Goal: Communication & Community: Ask a question

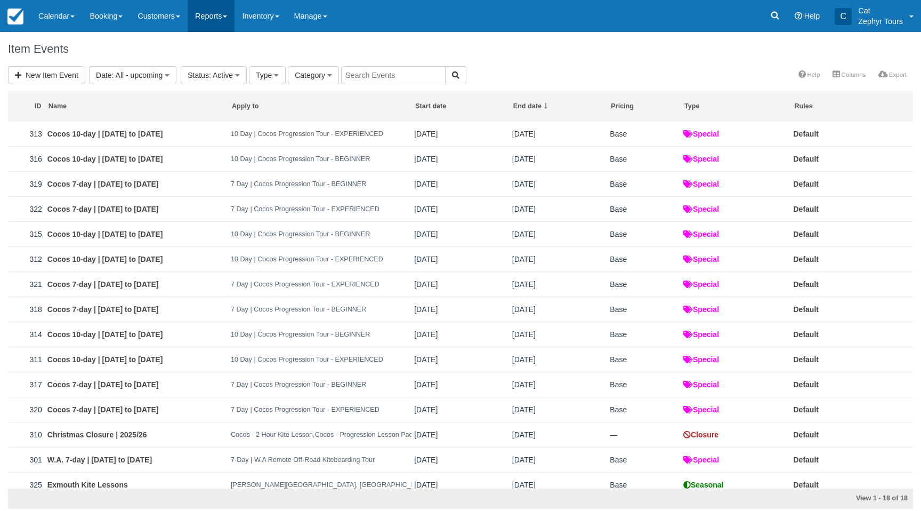
scroll to position [94, 0]
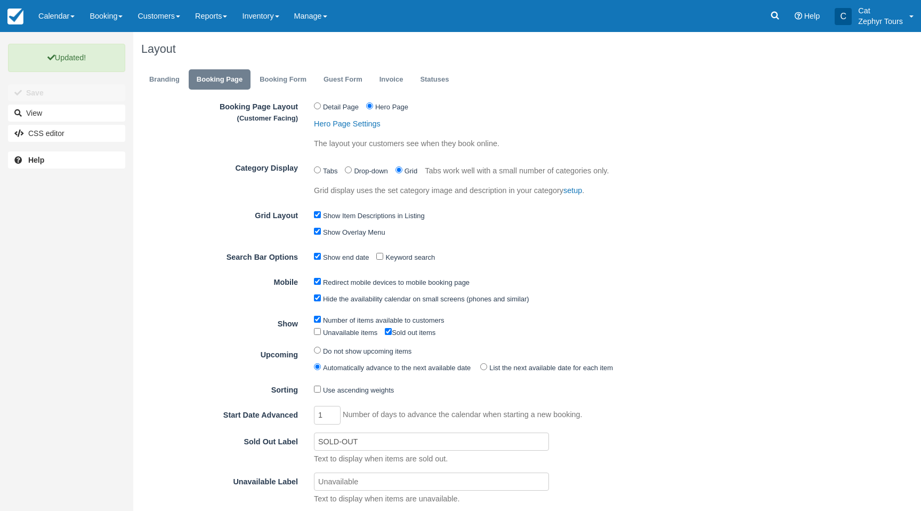
scroll to position [1, 0]
click at [318, 170] on input "Category Display" at bounding box center [317, 169] width 7 height 7
radio input "true"
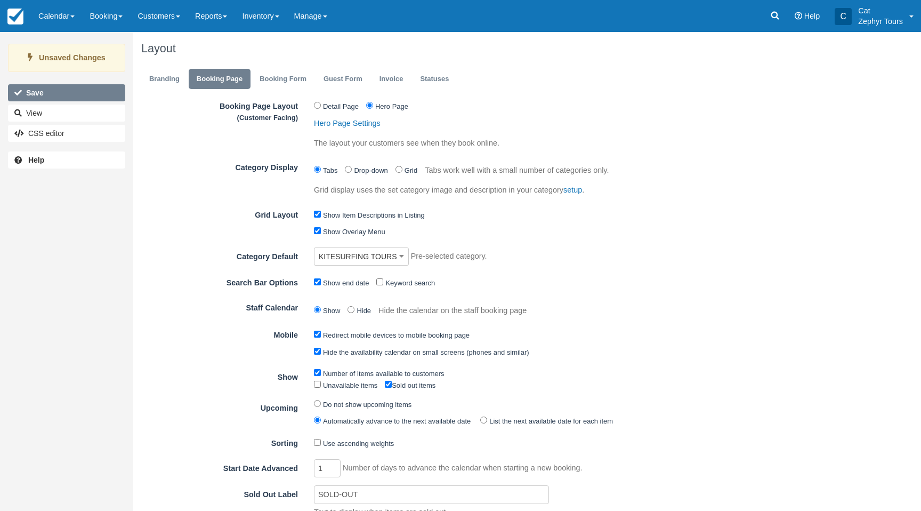
click at [68, 89] on button "Save" at bounding box center [66, 92] width 117 height 17
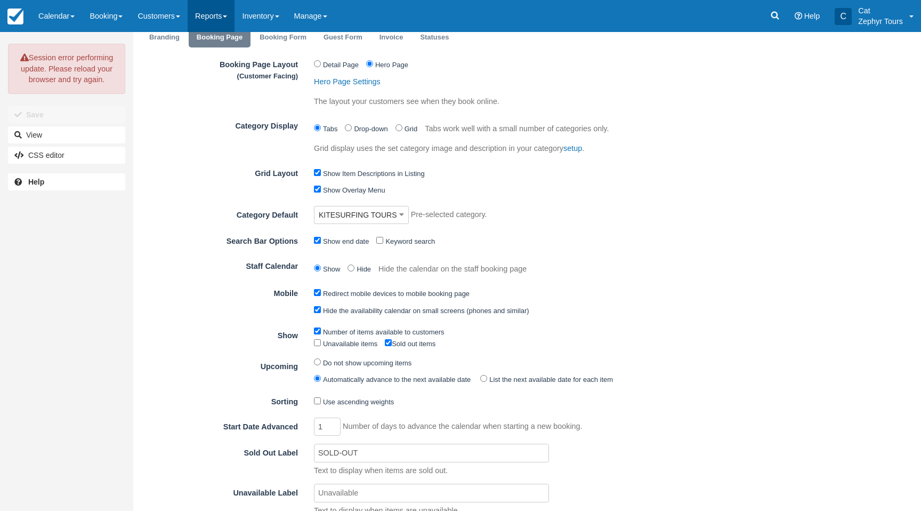
scroll to position [44, 0]
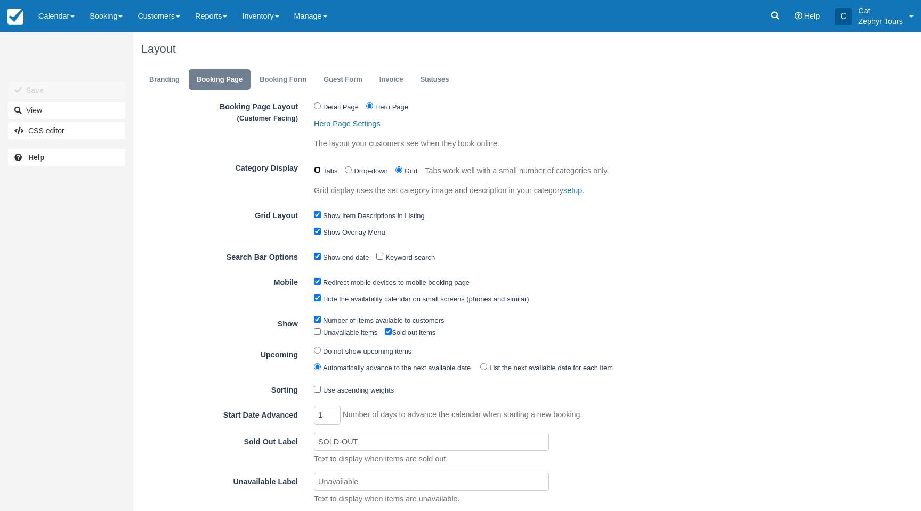
click at [318, 170] on input "Category Display" at bounding box center [317, 169] width 7 height 7
radio input "true"
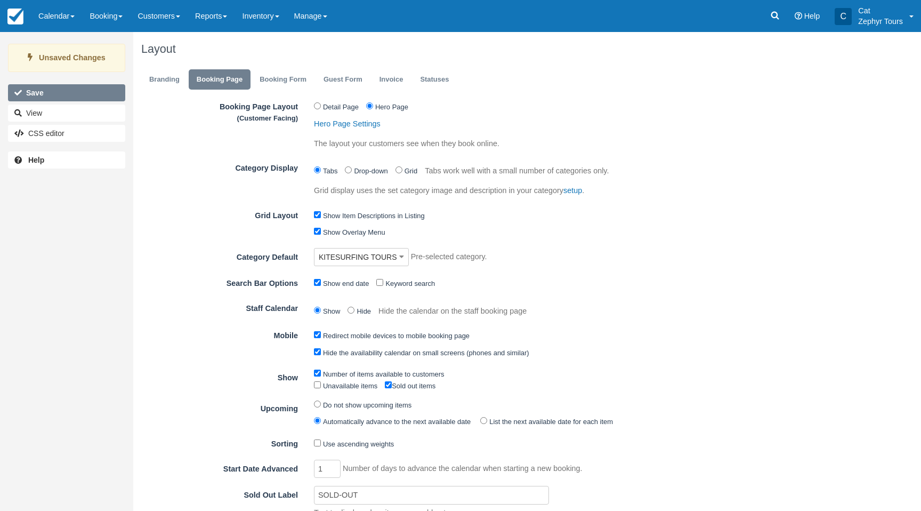
click at [81, 98] on button "Save" at bounding box center [66, 92] width 117 height 17
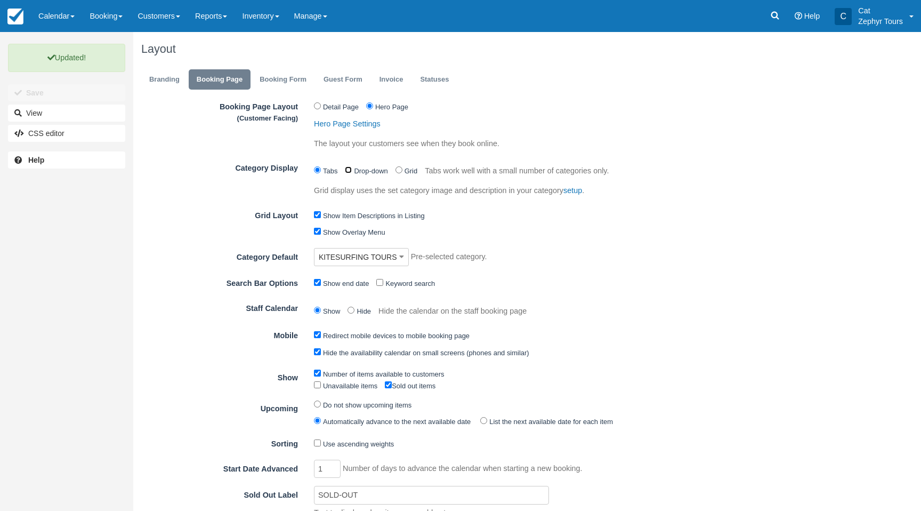
click at [349, 170] on input "Drop-down" at bounding box center [348, 169] width 7 height 7
radio input "true"
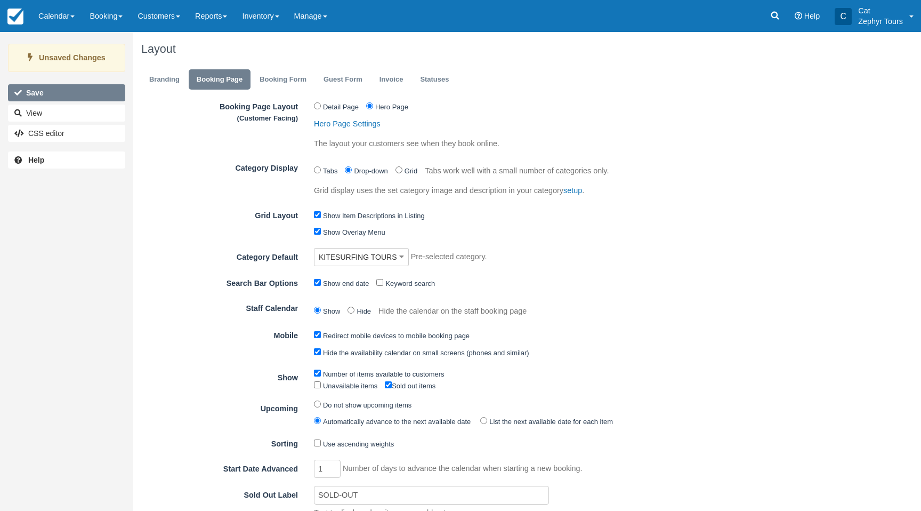
click at [51, 89] on button "Save" at bounding box center [66, 92] width 117 height 17
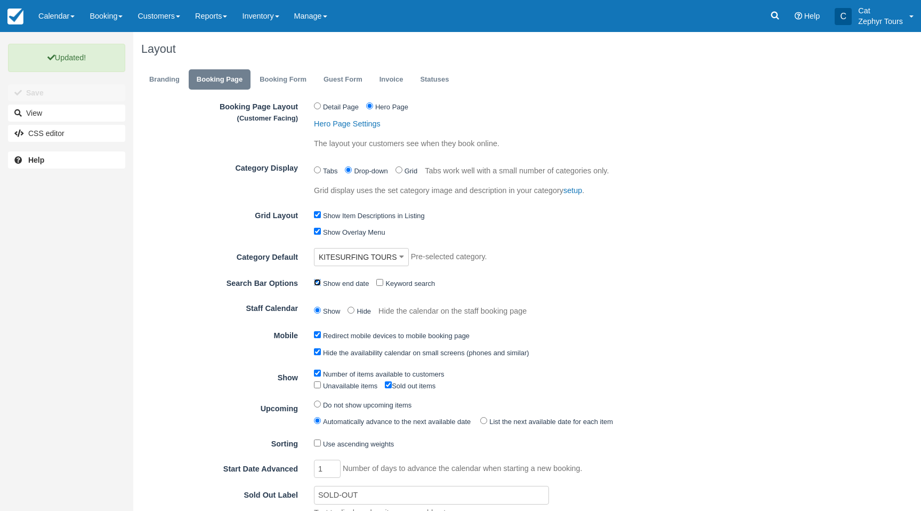
click at [318, 283] on input "Show end date" at bounding box center [317, 282] width 7 height 7
checkbox input "false"
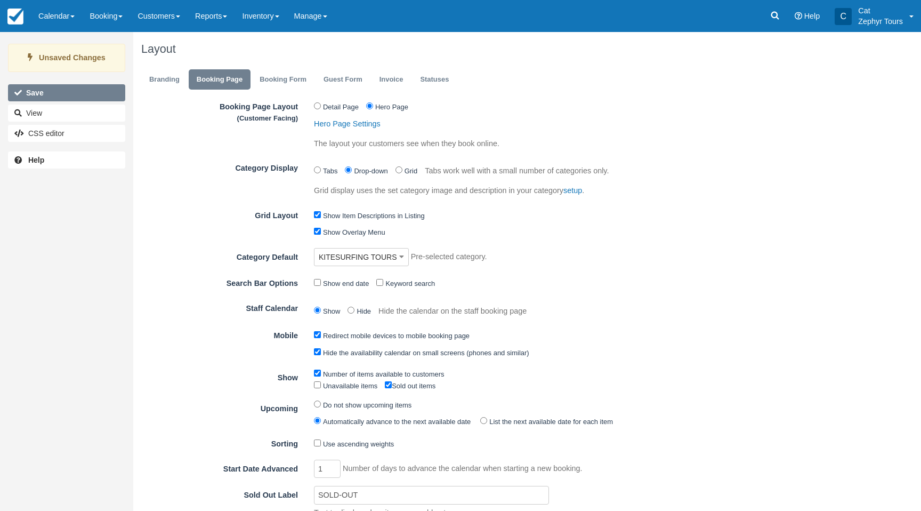
click at [44, 89] on button "Save" at bounding box center [66, 92] width 117 height 17
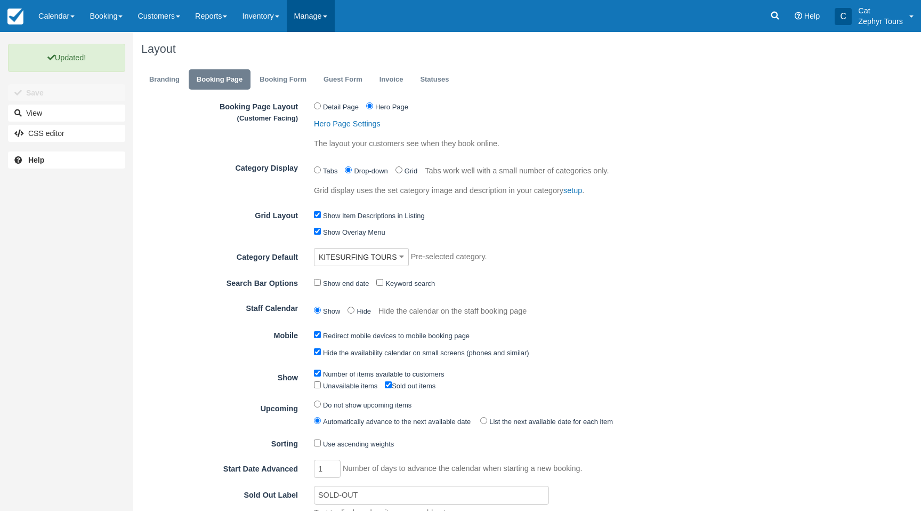
click at [335, 20] on link "Manage" at bounding box center [311, 16] width 48 height 32
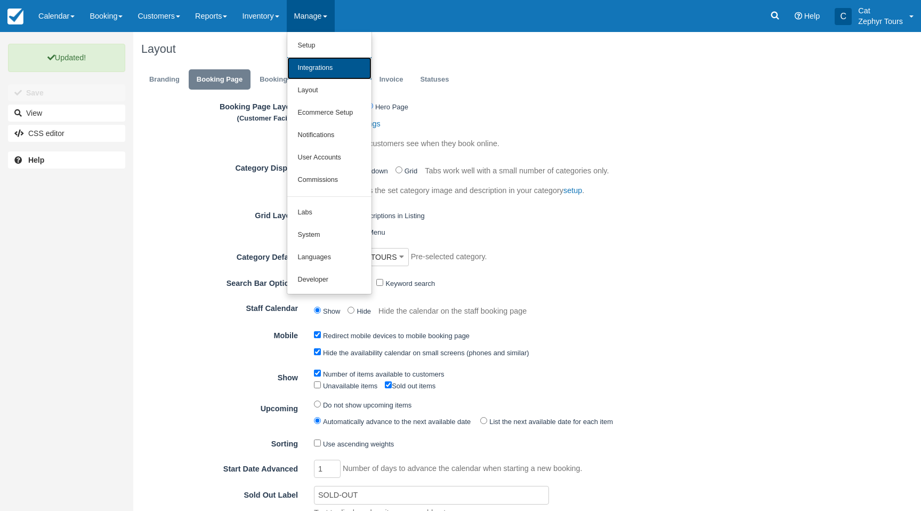
click at [333, 68] on link "Integrations" at bounding box center [329, 68] width 84 height 22
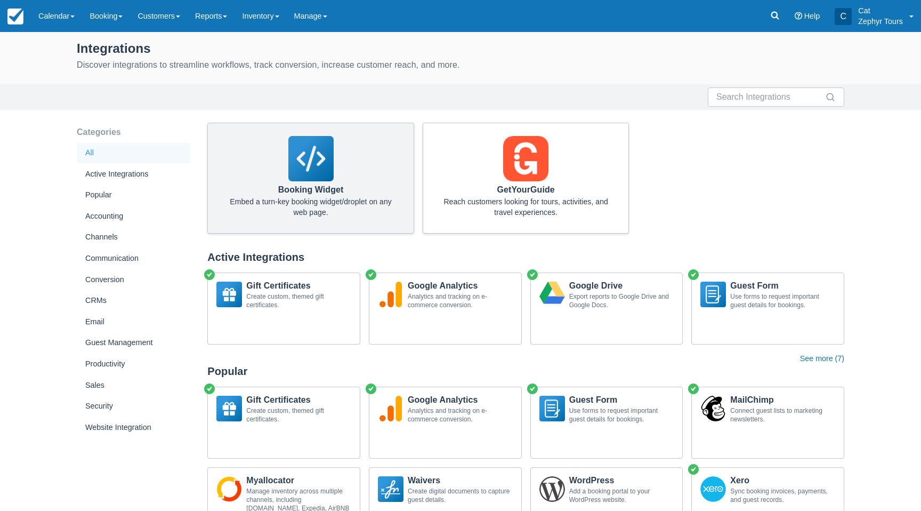
click at [320, 163] on img at bounding box center [310, 158] width 45 height 45
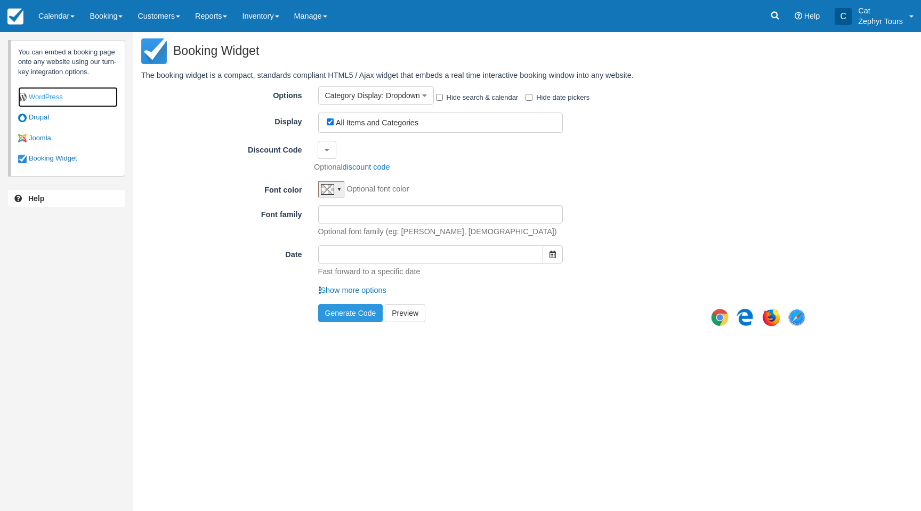
click at [50, 100] on link "WordPress" at bounding box center [68, 97] width 100 height 21
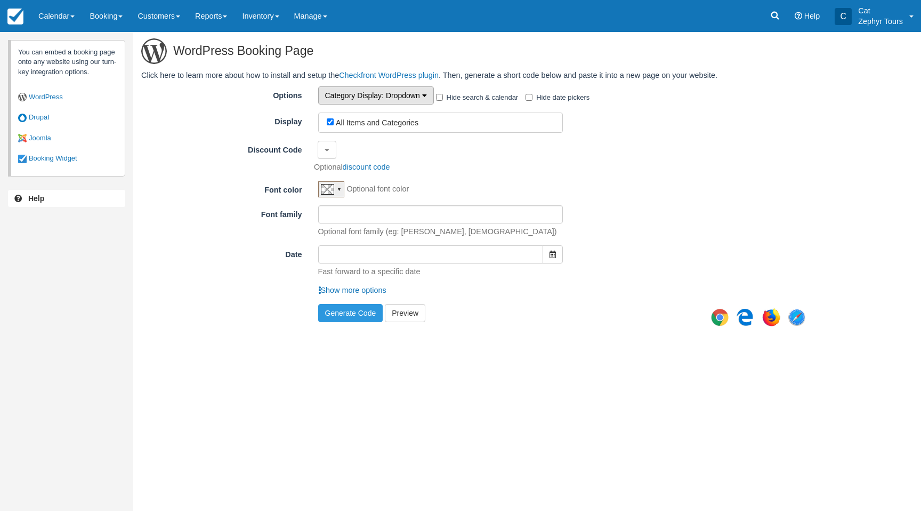
click at [430, 94] on button "Category Display : Dropdown" at bounding box center [376, 95] width 116 height 18
click at [330, 111] on link "Tabs" at bounding box center [361, 116] width 84 height 15
click at [331, 121] on input "All Items and Categories" at bounding box center [330, 121] width 7 height 7
checkbox input "false"
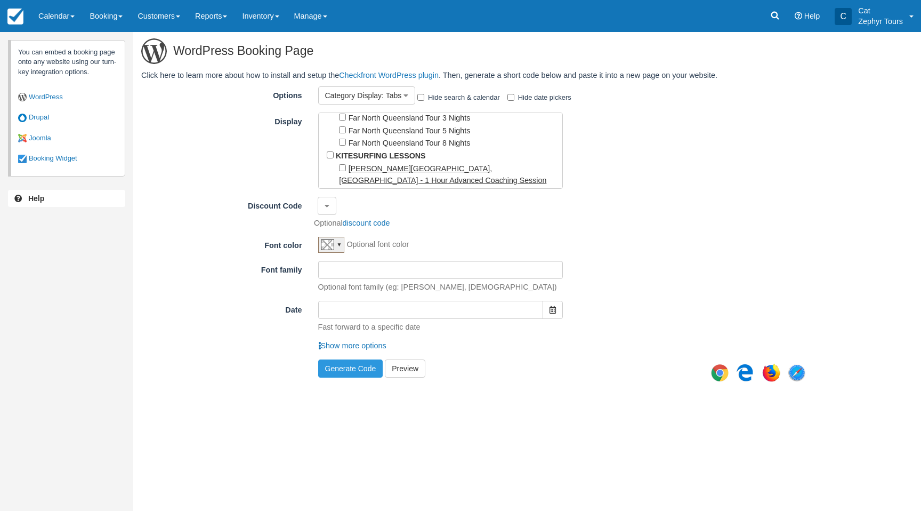
scroll to position [149, 0]
click at [330, 146] on input "KITESURFING LESSONS" at bounding box center [330, 149] width 7 height 7
checkbox input "true"
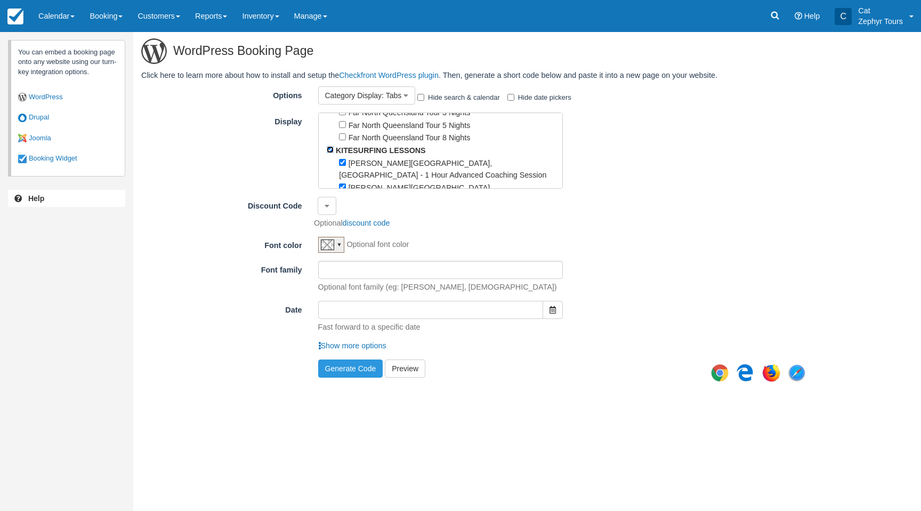
checkbox input "true"
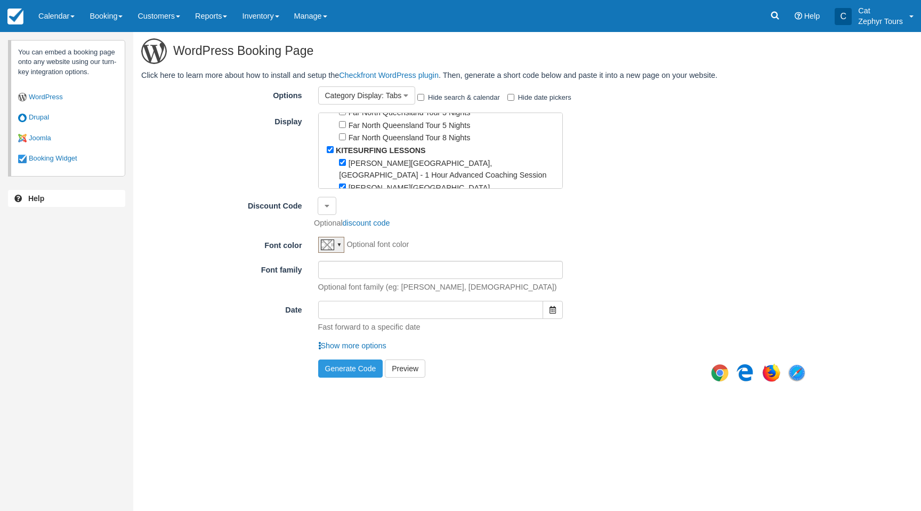
click at [626, 181] on div "All Items and Categories KITESURFING TOURS 10 Day | Cocos Progression Tour - BE…" at bounding box center [563, 151] width 507 height 76
click at [354, 365] on button "Generate Code" at bounding box center [350, 368] width 65 height 18
type textarea "[checkfront category_id="13" options=tabs]"
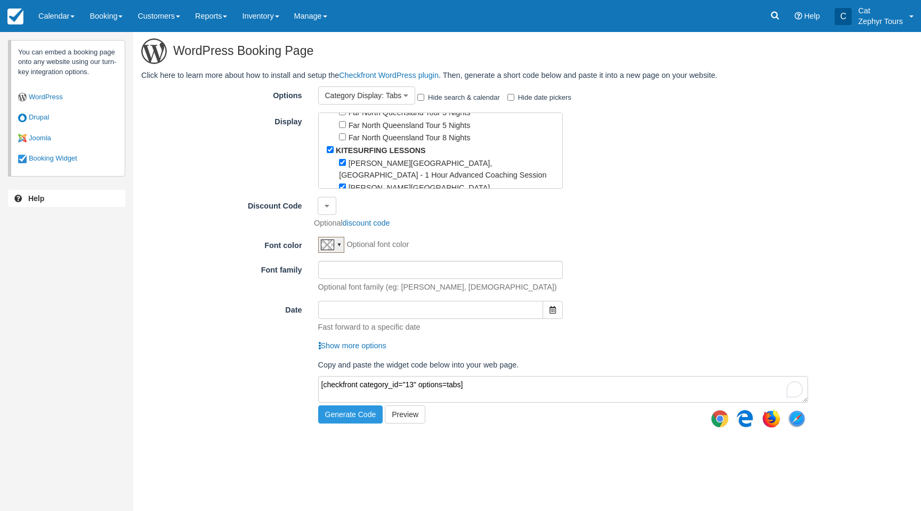
drag, startPoint x: 386, startPoint y: 382, endPoint x: 312, endPoint y: 373, distance: 73.7
click at [289, 373] on div "WordPress Booking Page Click here to learn more about how to install and setup …" at bounding box center [478, 232] width 691 height 400
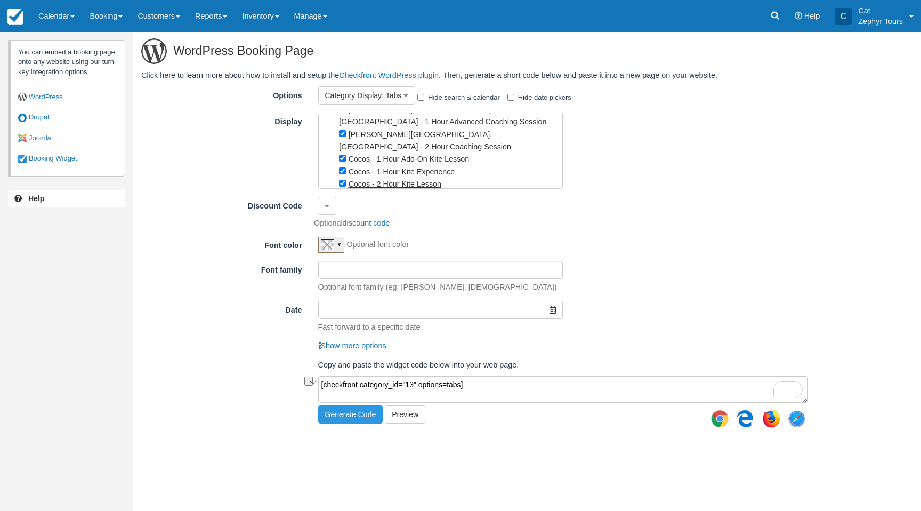
scroll to position [200, 0]
drag, startPoint x: 324, startPoint y: 344, endPoint x: 332, endPoint y: 342, distance: 8.7
click at [324, 344] on link "Show more options" at bounding box center [352, 345] width 68 height 9
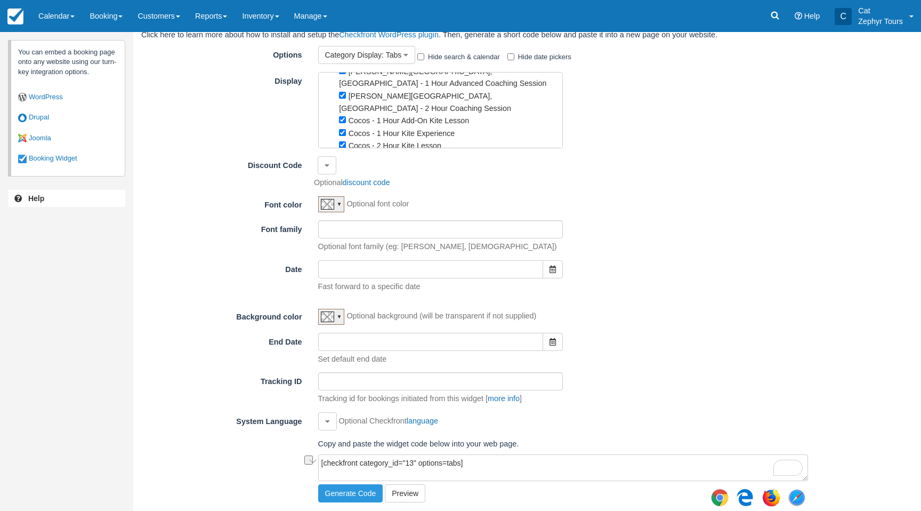
scroll to position [0, 0]
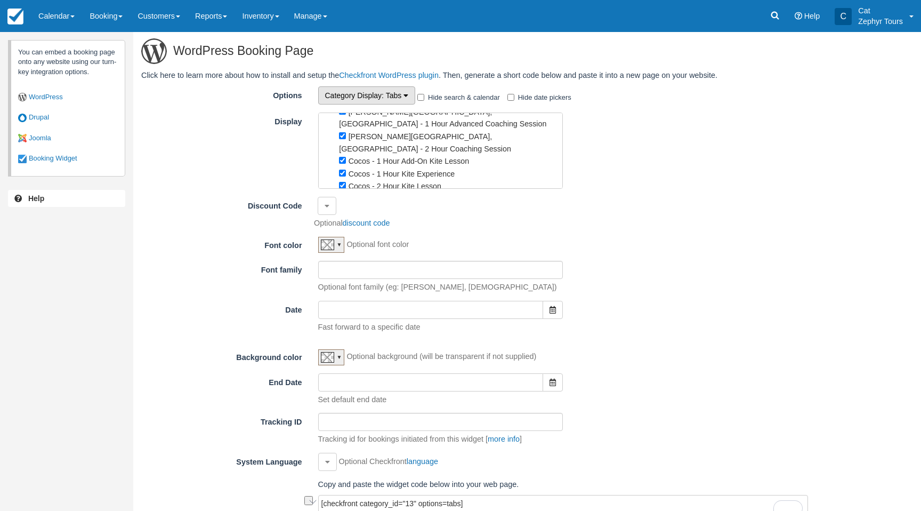
click at [397, 94] on span ": Tabs" at bounding box center [392, 95] width 20 height 9
click at [347, 128] on link "Dropdown" at bounding box center [361, 131] width 84 height 15
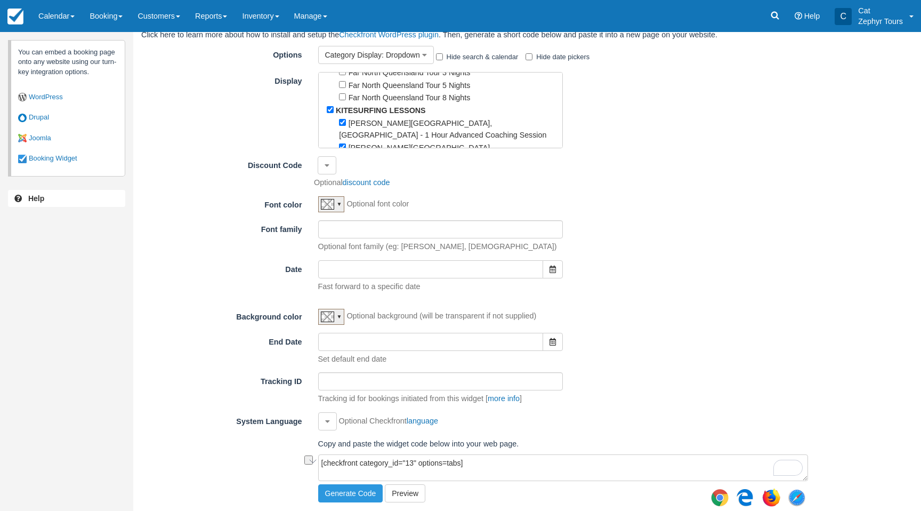
scroll to position [161, 0]
click at [331, 94] on input "KITESURFING LESSONS" at bounding box center [330, 97] width 7 height 7
checkbox input "false"
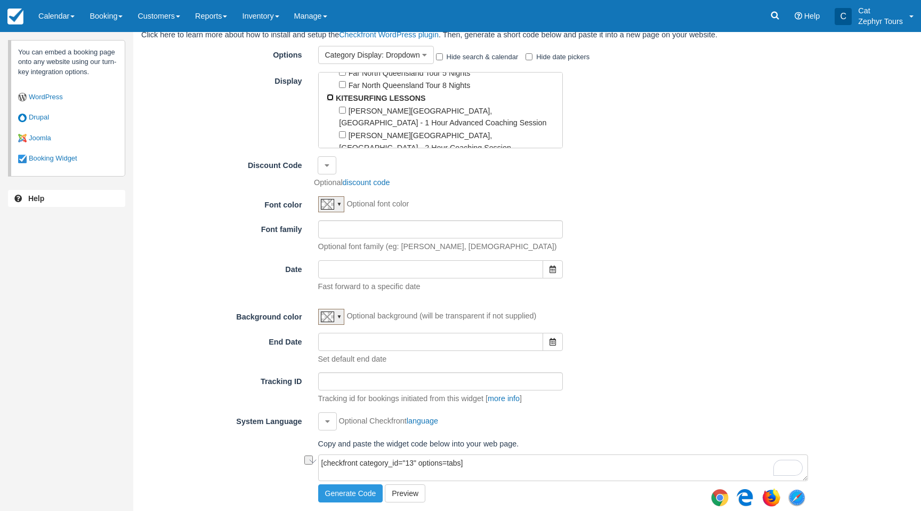
checkbox input "false"
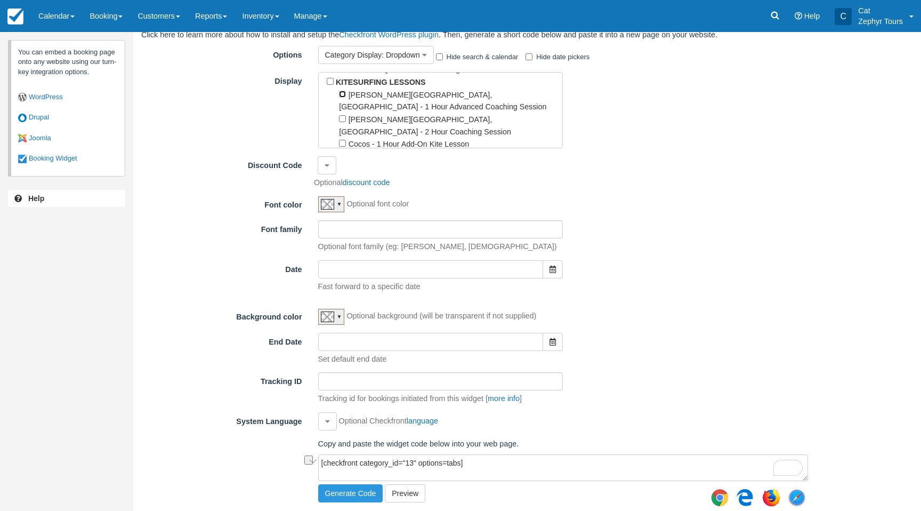
scroll to position [176, 0]
click at [343, 91] on input "Sandy Bay, Exmouth - 1 Hour Advanced Coaching Session" at bounding box center [342, 94] width 7 height 7
checkbox input "true"
click at [342, 116] on input "Sandy Bay, Exmouth - 2 Hour Coaching Session" at bounding box center [342, 119] width 7 height 7
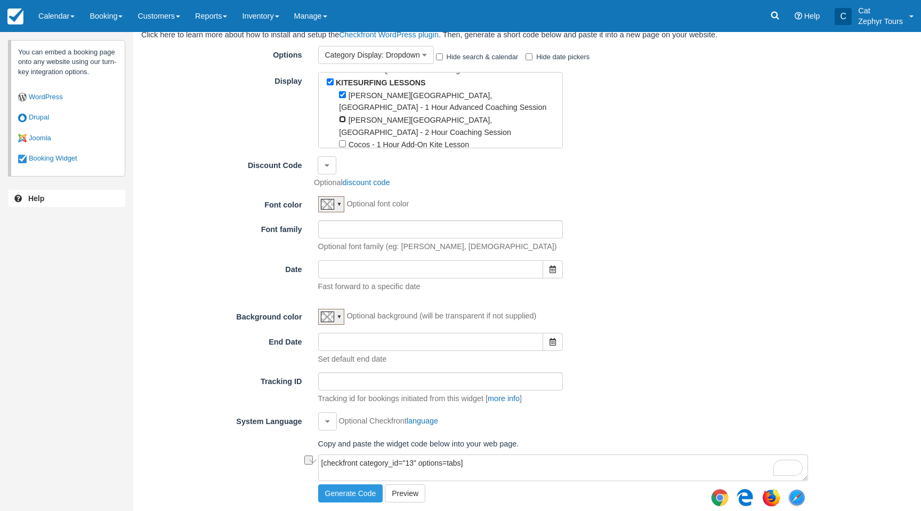
checkbox input "true"
click at [554, 264] on button "button" at bounding box center [553, 269] width 20 height 18
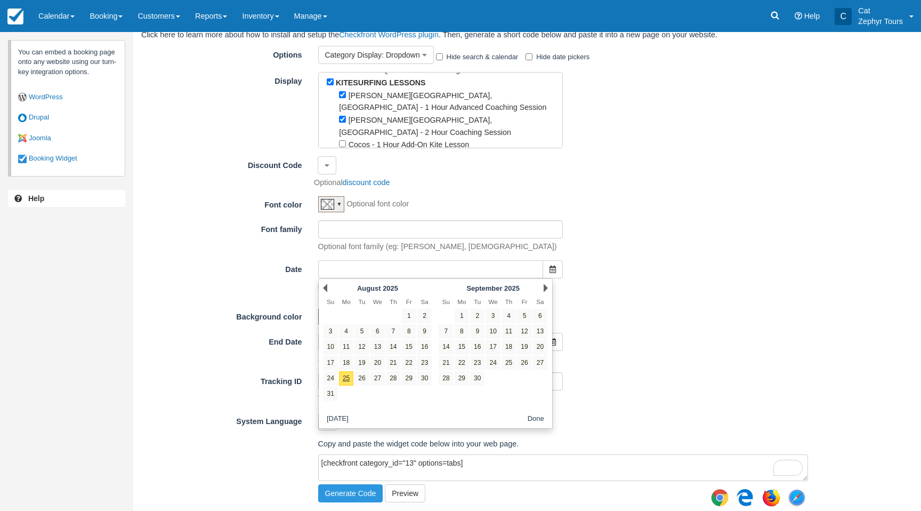
click at [539, 285] on div "Next September 2025" at bounding box center [494, 287] width 116 height 15
click at [544, 286] on link "Next" at bounding box center [546, 288] width 4 height 9
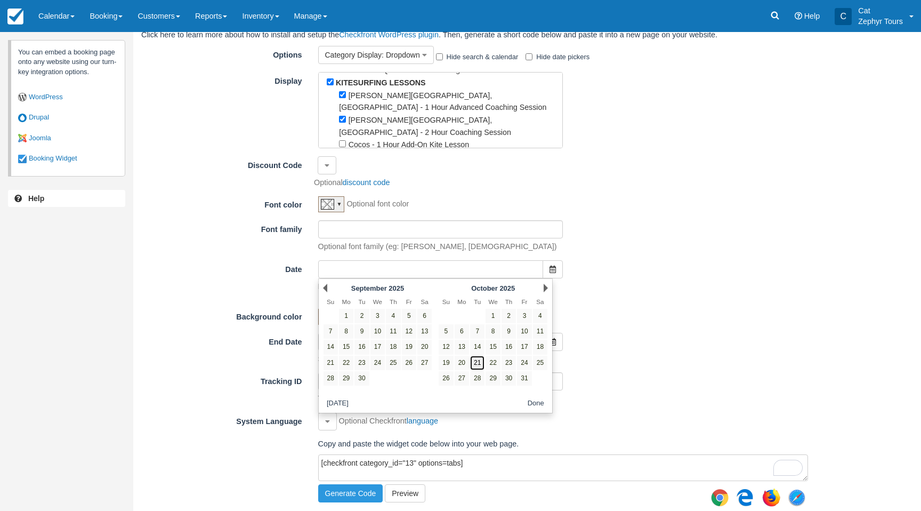
click at [475, 360] on link "21" at bounding box center [477, 363] width 14 height 14
type input "20251021"
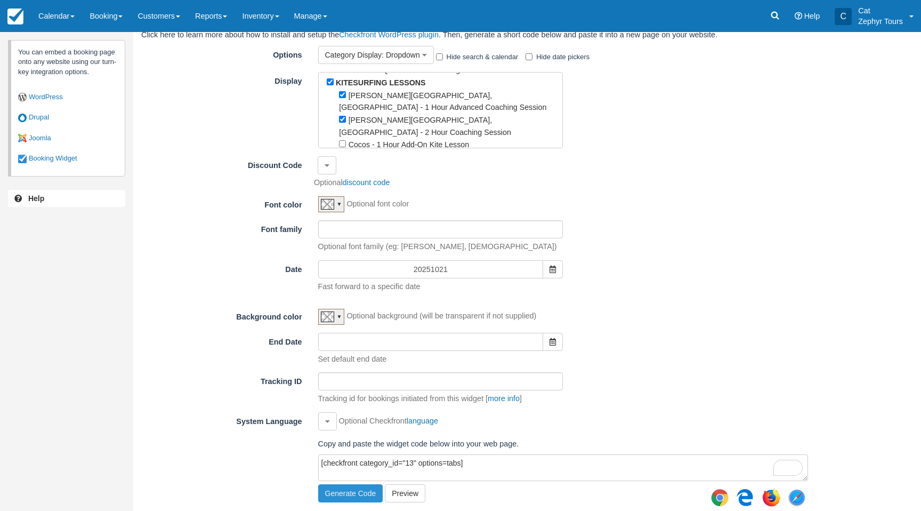
click at [354, 491] on button "Generate Code" at bounding box center [350, 493] width 65 height 18
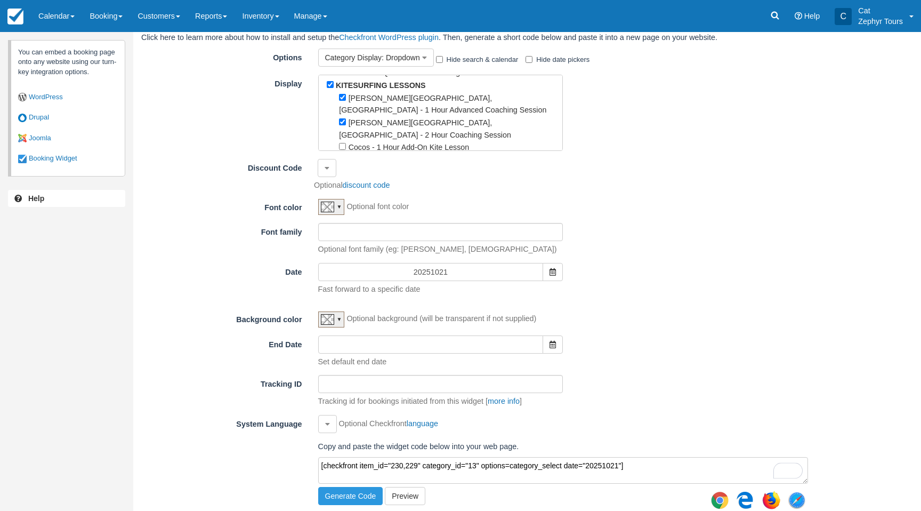
scroll to position [36, 0]
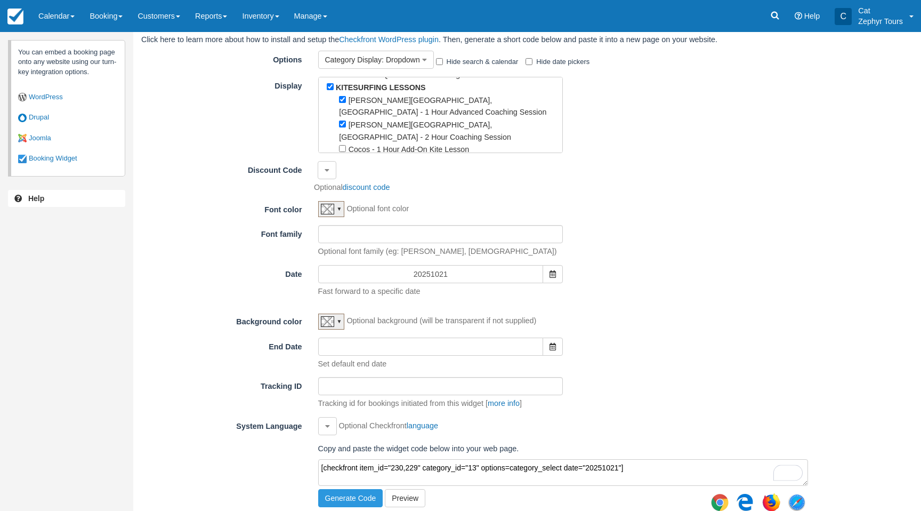
drag, startPoint x: 470, startPoint y: 465, endPoint x: 293, endPoint y: 458, distance: 177.2
click at [293, 458] on div "WordPress Booking Page Click here to learn more about how to install and setup …" at bounding box center [478, 255] width 691 height 519
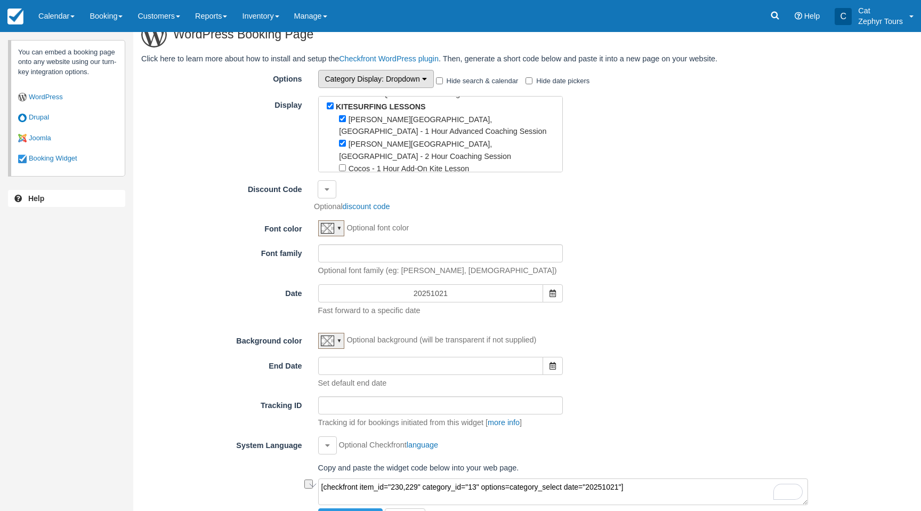
scroll to position [19, 0]
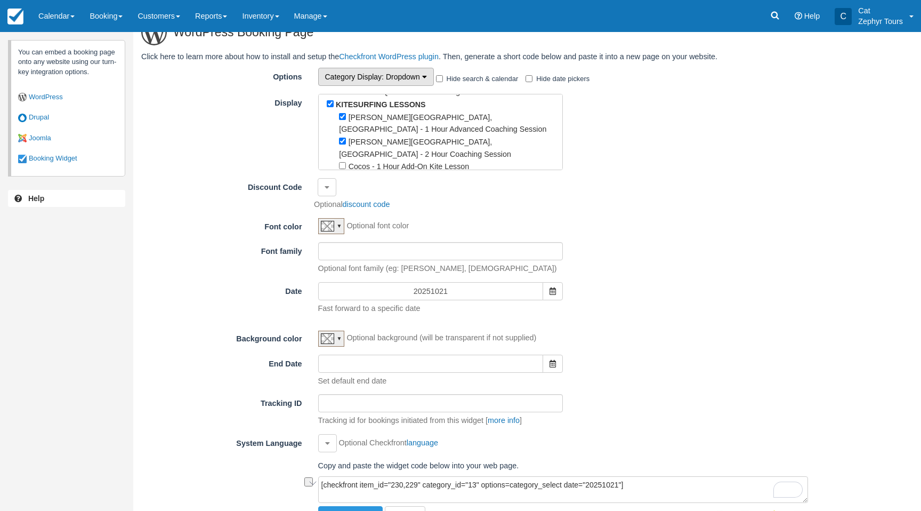
click at [376, 78] on span "Category Display" at bounding box center [353, 77] width 57 height 9
click at [339, 97] on link "Tabs" at bounding box center [361, 97] width 84 height 15
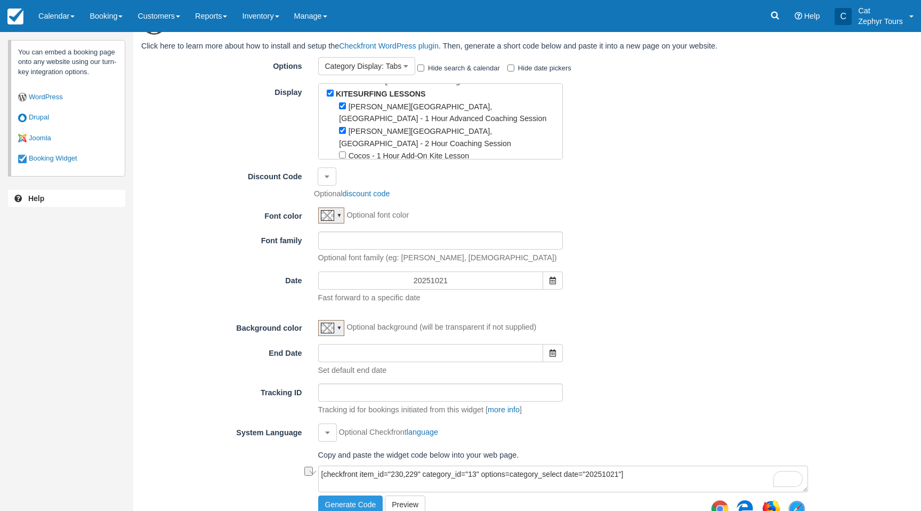
scroll to position [41, 0]
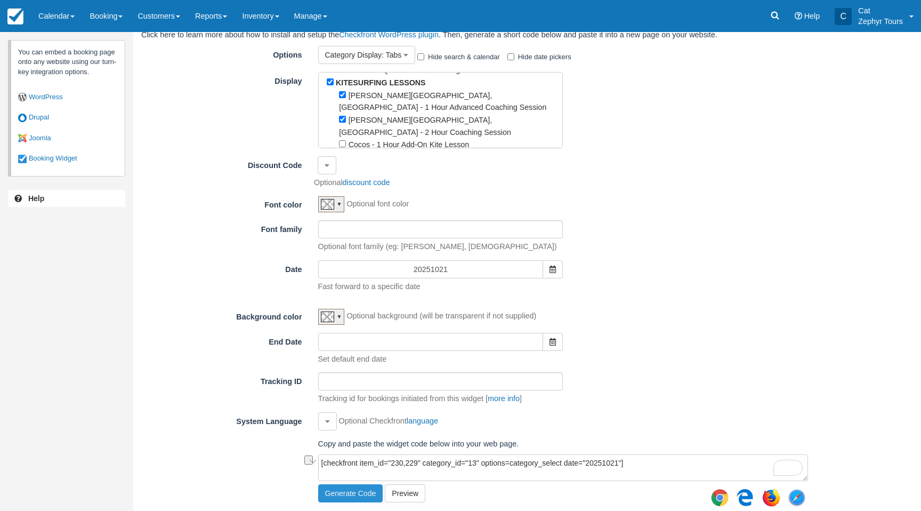
click at [348, 492] on button "Generate Code" at bounding box center [350, 493] width 65 height 18
type textarea "[checkfront item_id="230,229" category_id="13" options=tabs date="20251021"]"
drag, startPoint x: 508, startPoint y: 470, endPoint x: 290, endPoint y: 466, distance: 217.6
click at [290, 466] on div "WordPress Booking Page Click here to learn more about how to install and setup …" at bounding box center [478, 250] width 691 height 519
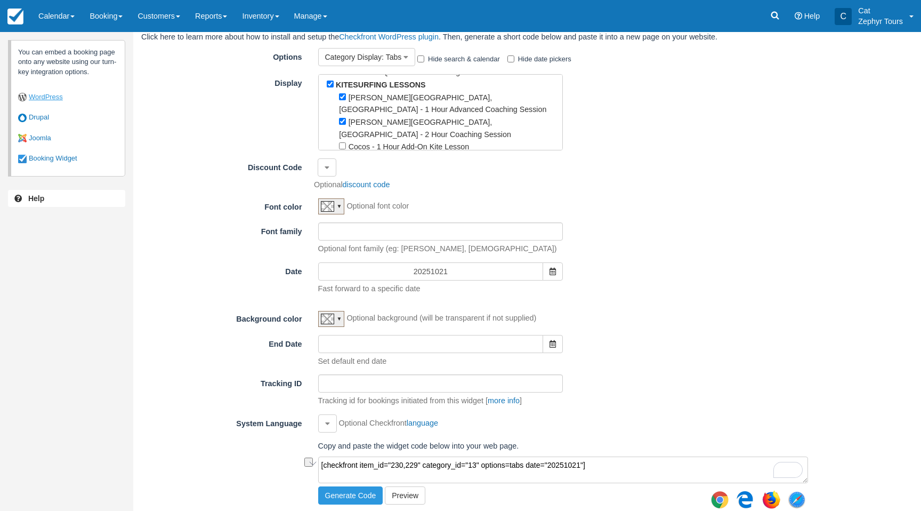
scroll to position [0, 0]
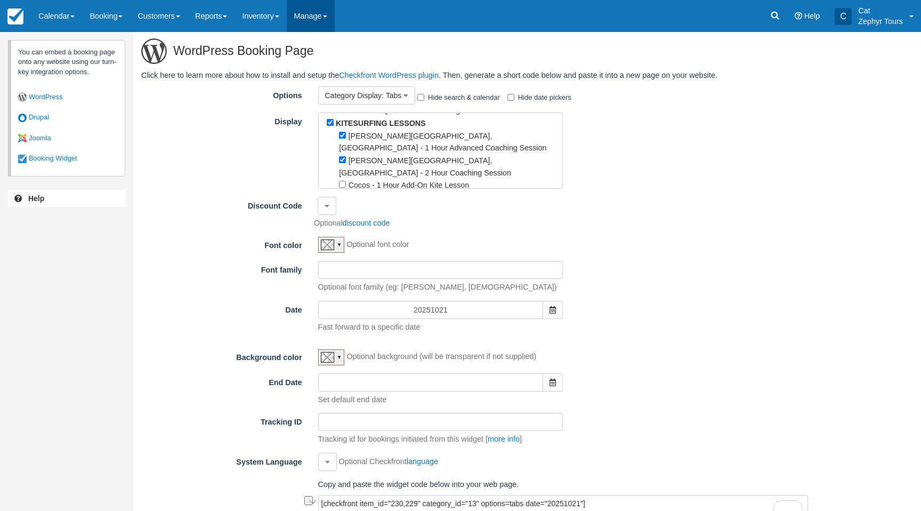
click at [311, 18] on link "Manage" at bounding box center [311, 16] width 48 height 32
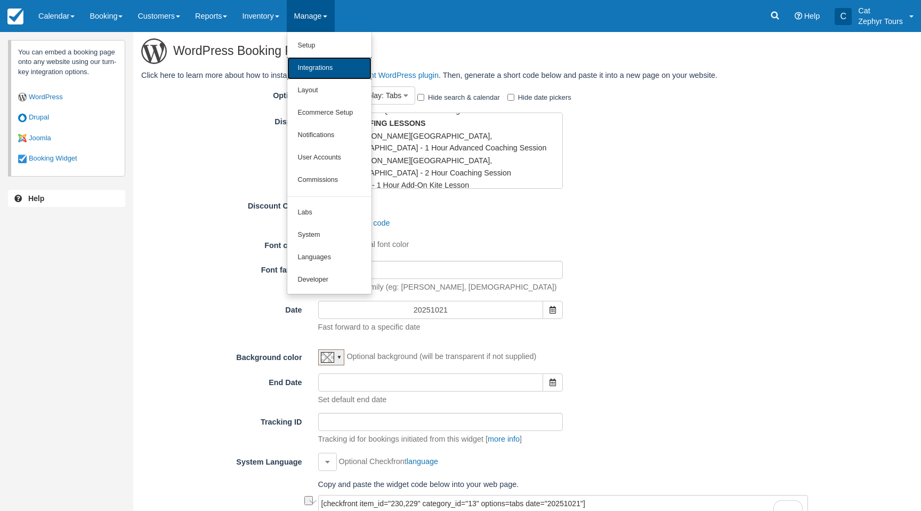
click at [334, 68] on link "Integrations" at bounding box center [329, 68] width 84 height 22
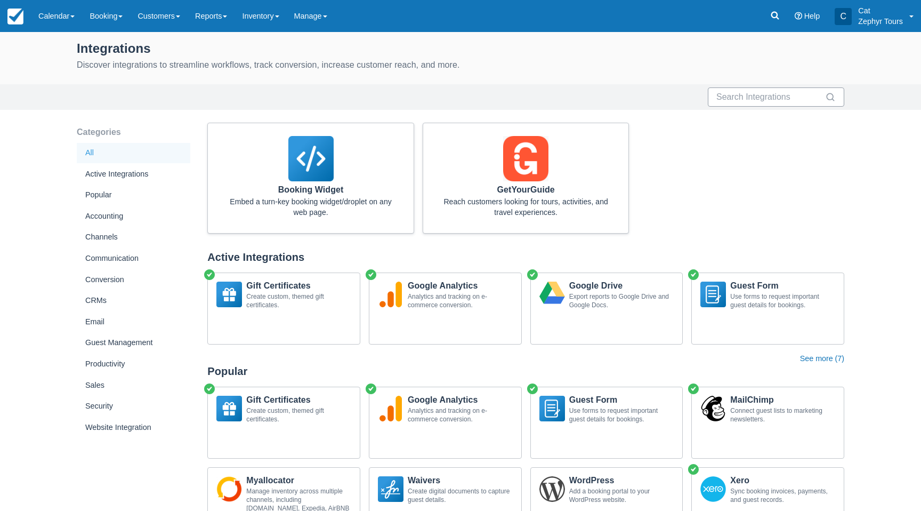
click at [760, 95] on input "text" at bounding box center [770, 96] width 107 height 19
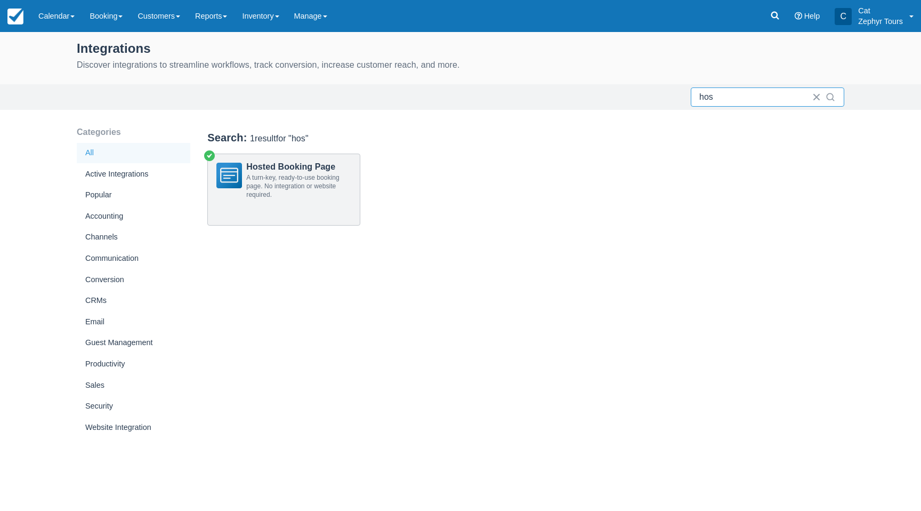
type input "hos"
click at [270, 175] on div "A turn-key, ready-to-use booking page. No integration or website required." at bounding box center [298, 186] width 105 height 26
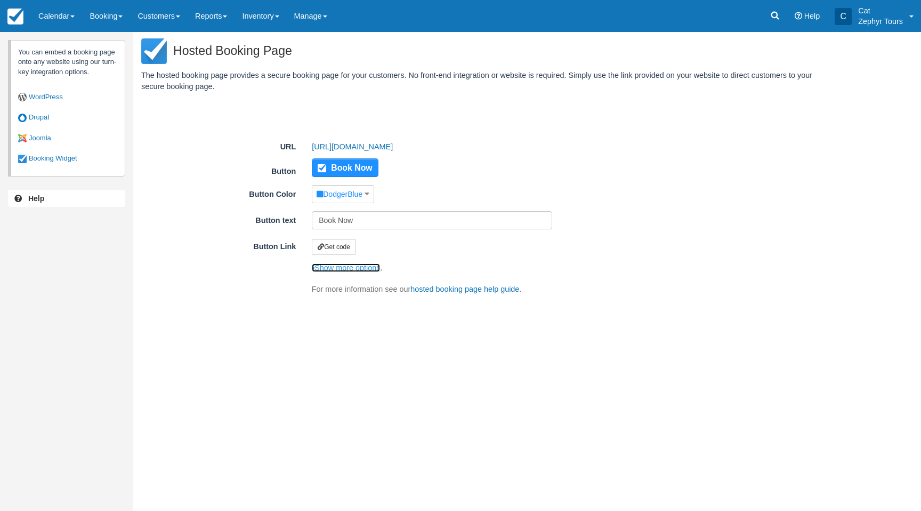
click at [315, 268] on link "Show more options" at bounding box center [346, 267] width 68 height 9
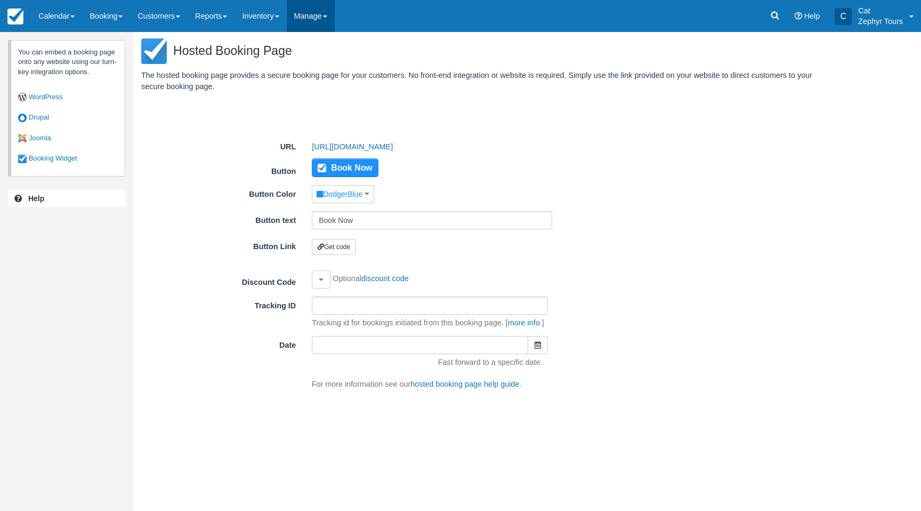
click at [320, 18] on link "Manage" at bounding box center [311, 16] width 48 height 32
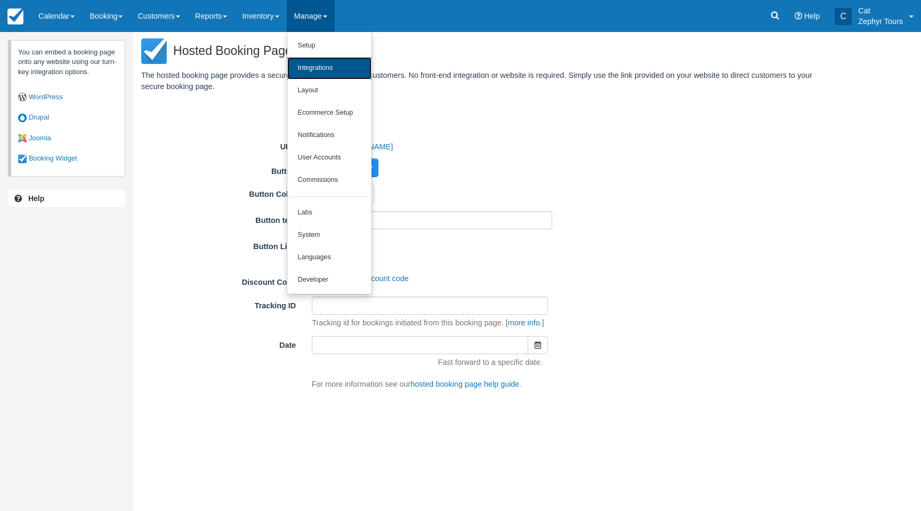
click at [339, 69] on link "Integrations" at bounding box center [329, 68] width 84 height 22
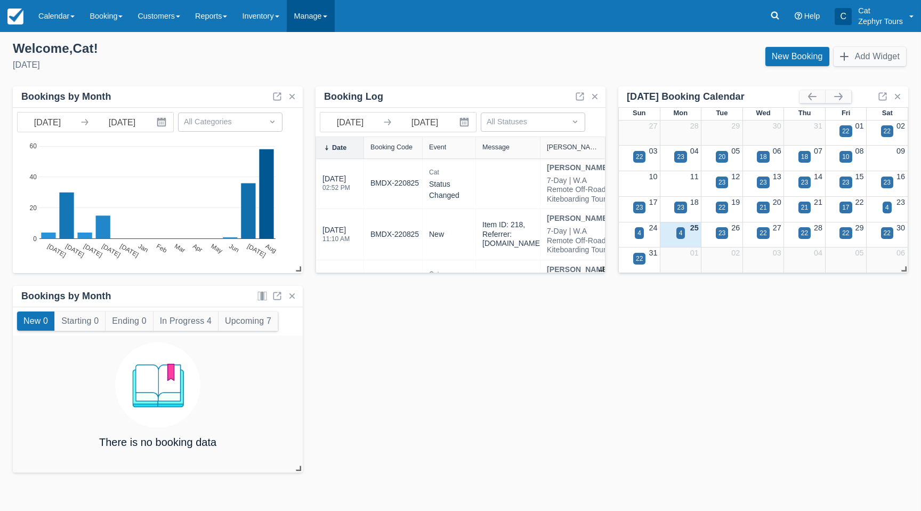
click at [330, 16] on link "Manage" at bounding box center [311, 16] width 48 height 32
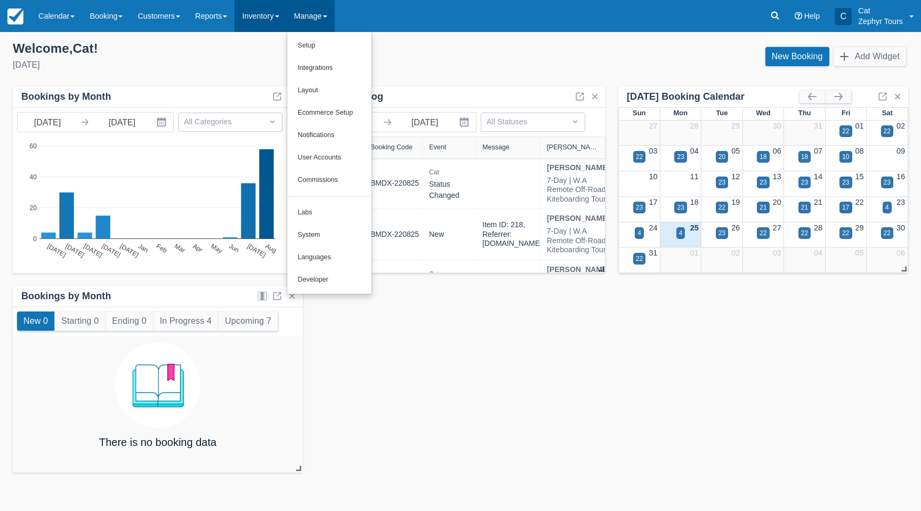
click at [286, 22] on link "Inventory" at bounding box center [261, 16] width 52 height 32
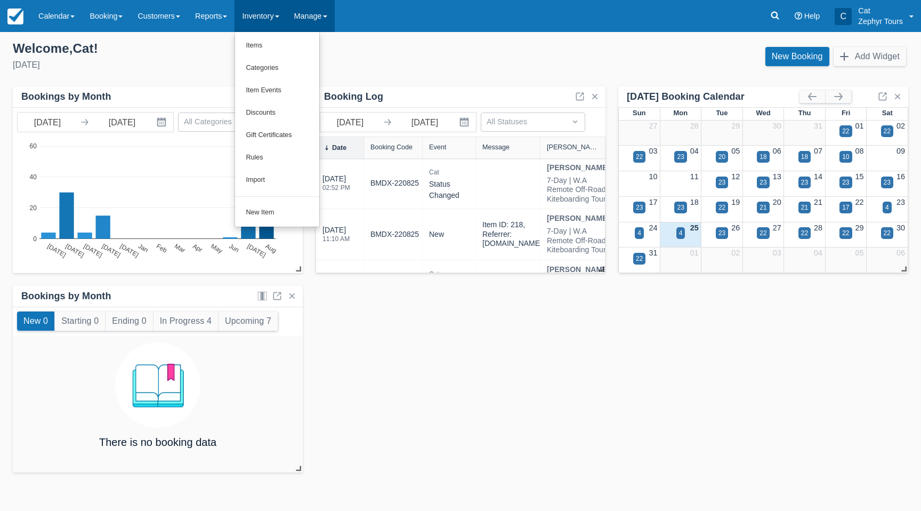
click at [331, 21] on link "Manage" at bounding box center [311, 16] width 48 height 32
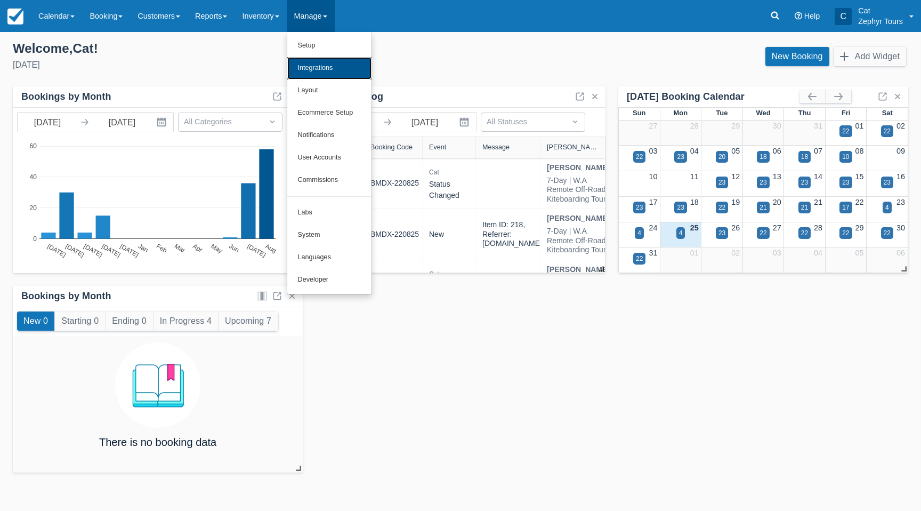
click at [329, 68] on link "Integrations" at bounding box center [329, 68] width 84 height 22
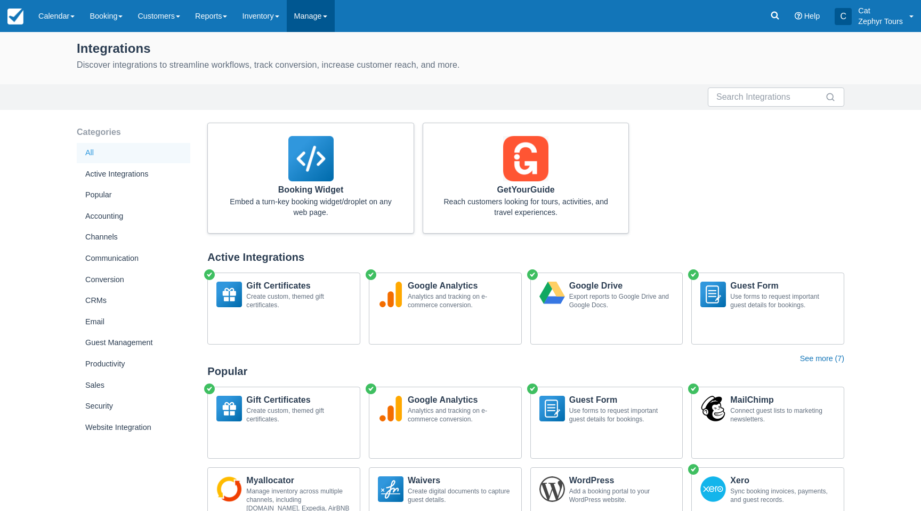
click at [317, 21] on link "Manage" at bounding box center [311, 16] width 48 height 32
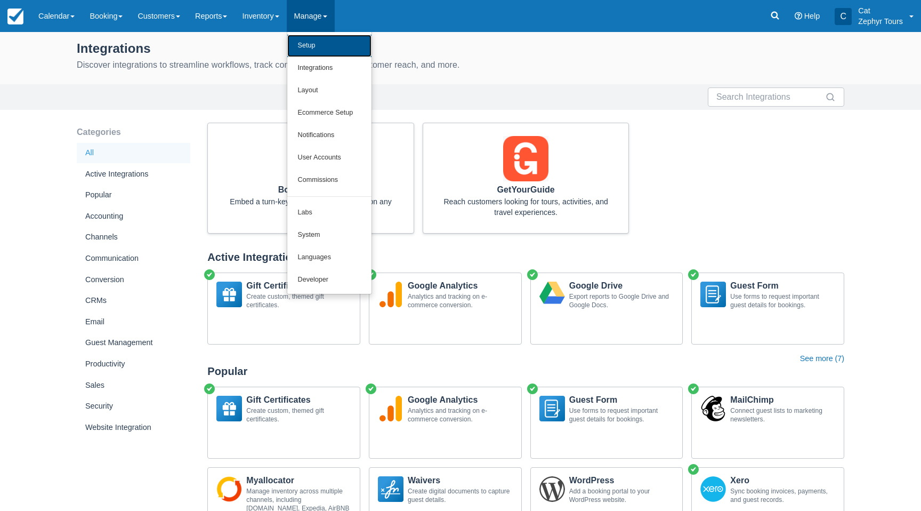
click at [326, 49] on link "Setup" at bounding box center [329, 46] width 84 height 22
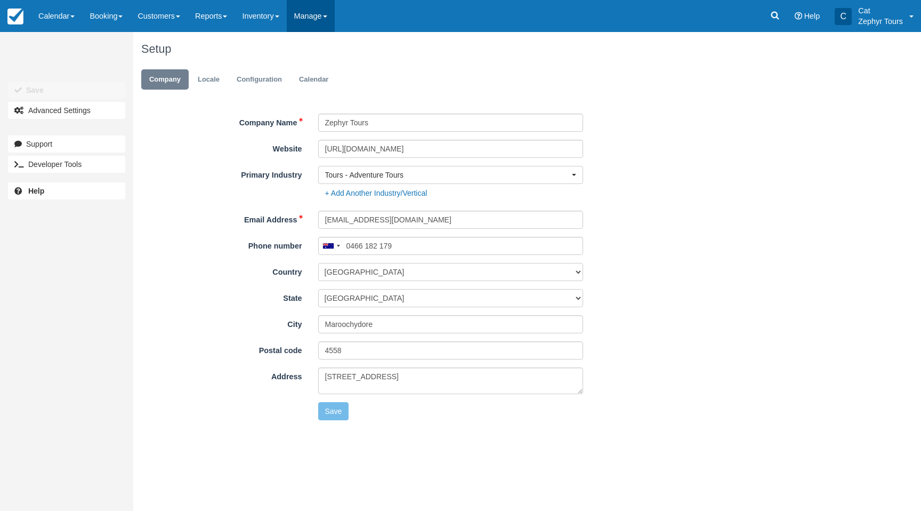
click at [320, 18] on link "Manage" at bounding box center [311, 16] width 48 height 32
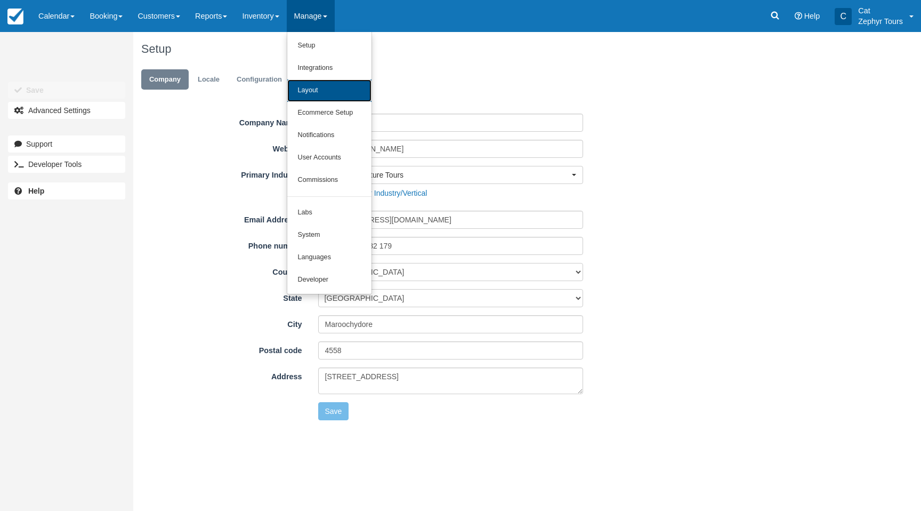
drag, startPoint x: 320, startPoint y: 93, endPoint x: 338, endPoint y: 101, distance: 19.6
click at [320, 93] on link "Layout" at bounding box center [329, 90] width 84 height 22
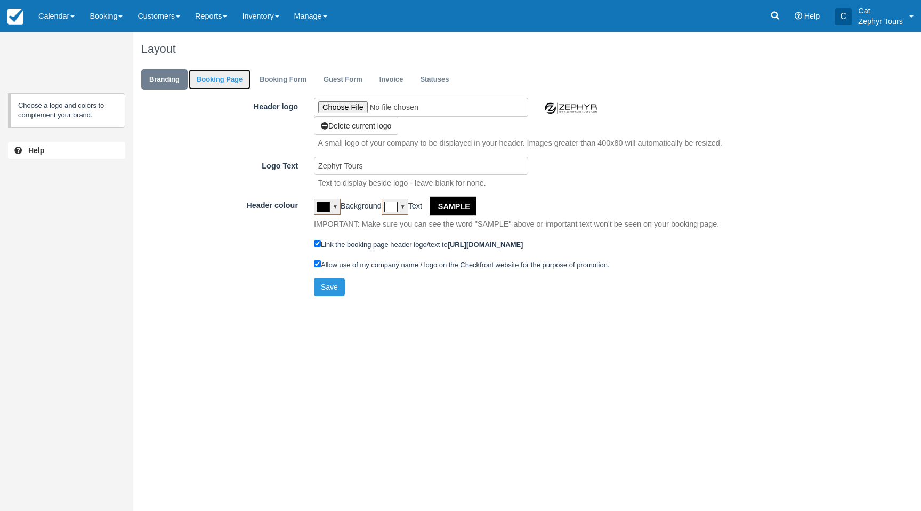
click at [223, 83] on link "Booking Page" at bounding box center [220, 79] width 62 height 21
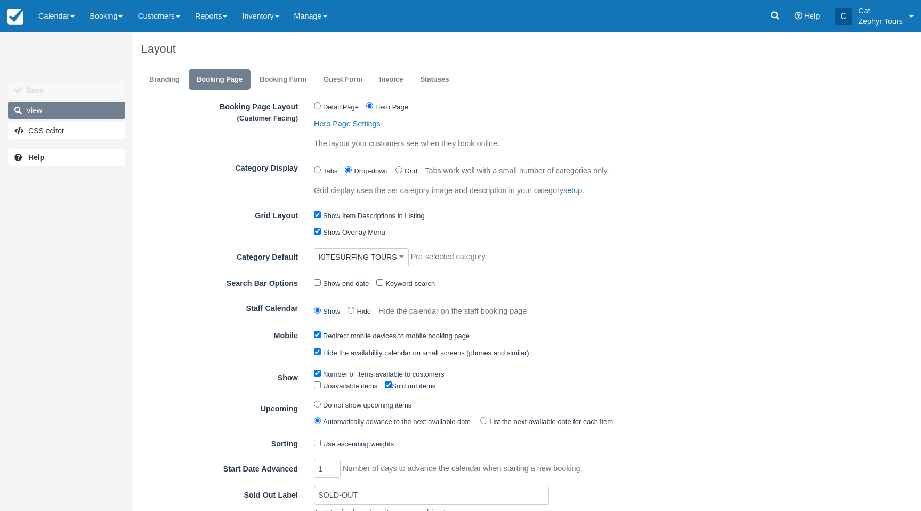
drag, startPoint x: 49, startPoint y: 107, endPoint x: 54, endPoint y: 109, distance: 6.0
click at [49, 107] on link "View" at bounding box center [66, 110] width 117 height 17
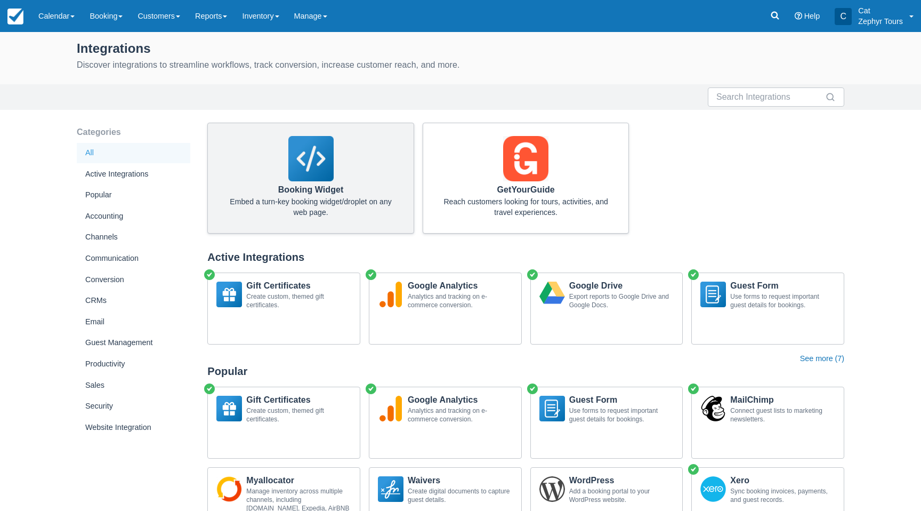
click at [297, 172] on img at bounding box center [310, 158] width 45 height 45
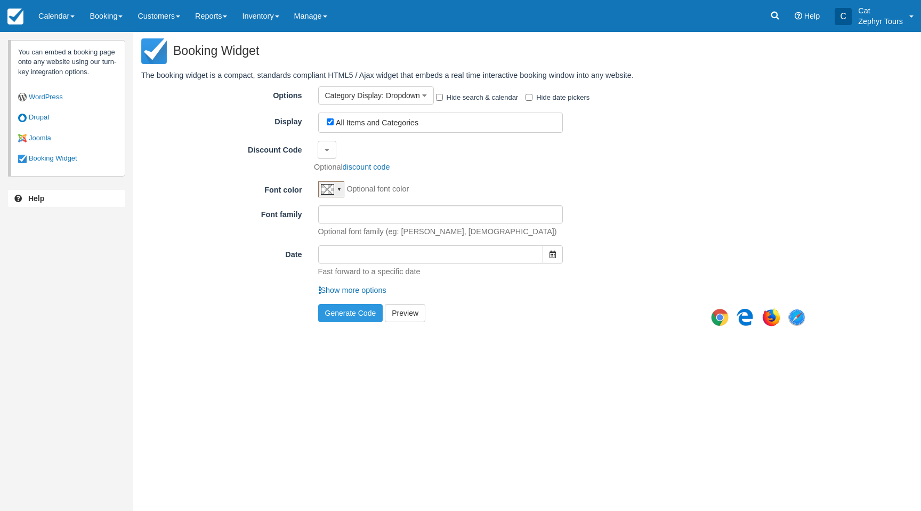
click at [451, 124] on div "All Items and Categories" at bounding box center [444, 122] width 234 height 13
click at [399, 123] on label "All Items and Categories" at bounding box center [377, 122] width 83 height 9
click at [334, 123] on input "All Items and Categories" at bounding box center [330, 121] width 7 height 7
checkbox input "false"
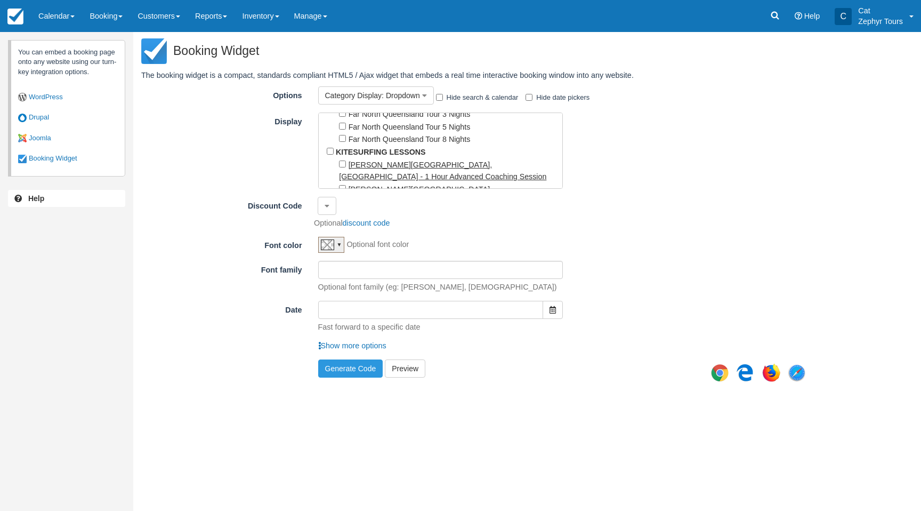
scroll to position [149, 0]
click at [343, 158] on input "Sandy Bay, Exmouth - 1 Hour Advanced Coaching Session" at bounding box center [342, 161] width 7 height 7
checkbox input "true"
click at [343, 183] on input "Sandy Bay, Exmouth - 2 Hour Coaching Session" at bounding box center [342, 186] width 7 height 7
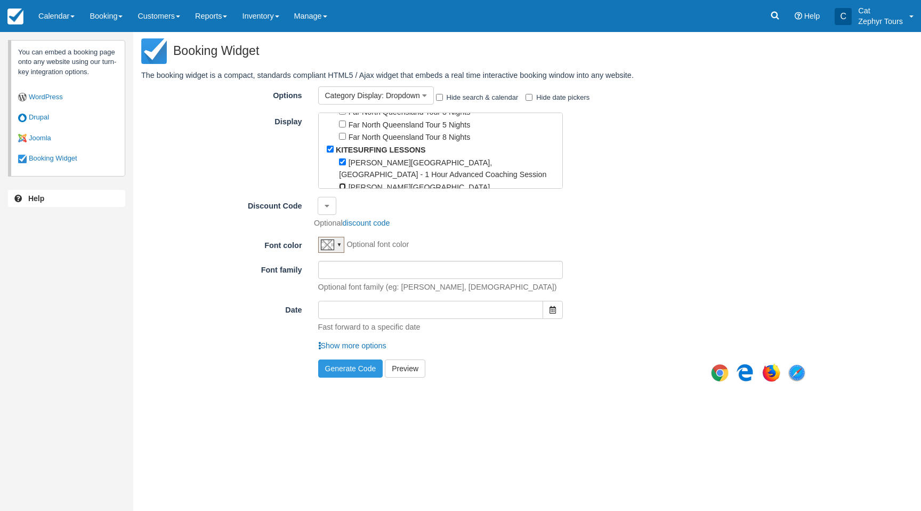
checkbox input "true"
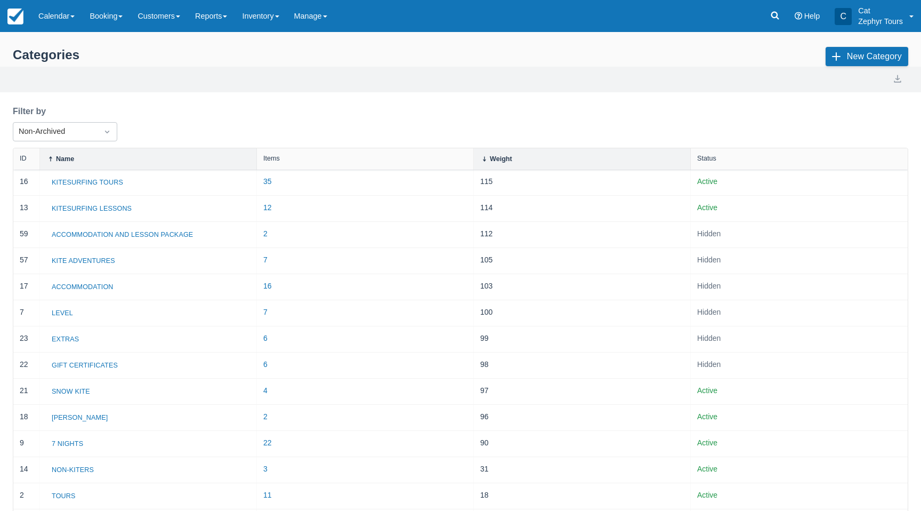
click at [918, 17] on link "C Cat Zephyr Tours" at bounding box center [875, 16] width 94 height 32
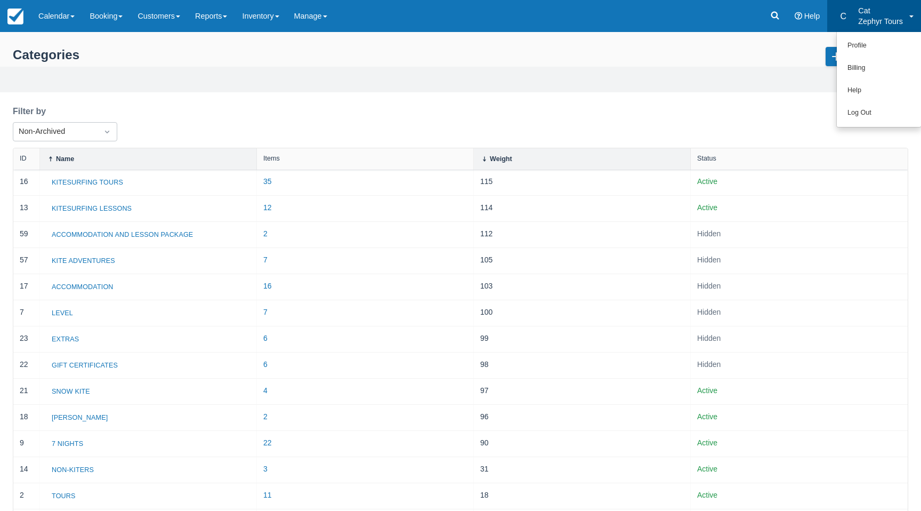
click at [918, 17] on link "C Cat Zephyr Tours" at bounding box center [875, 16] width 94 height 32
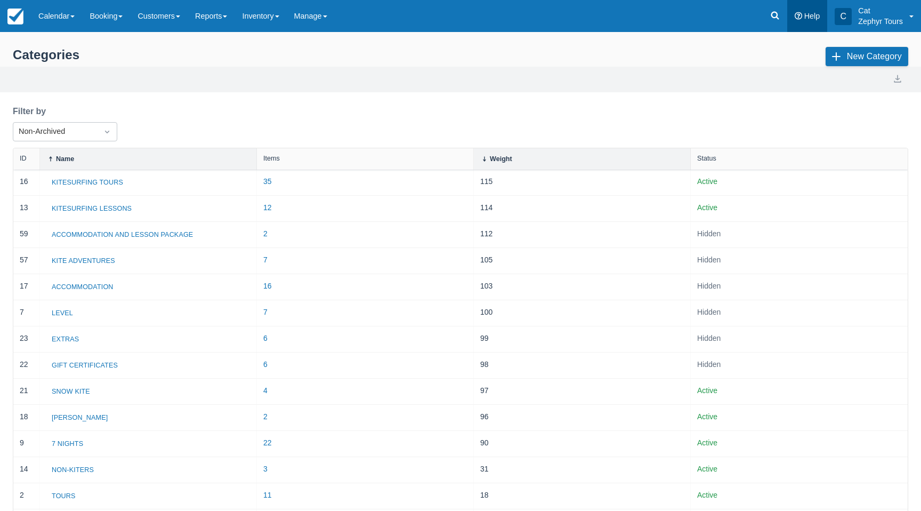
click at [819, 21] on link "Help" at bounding box center [808, 16] width 41 height 32
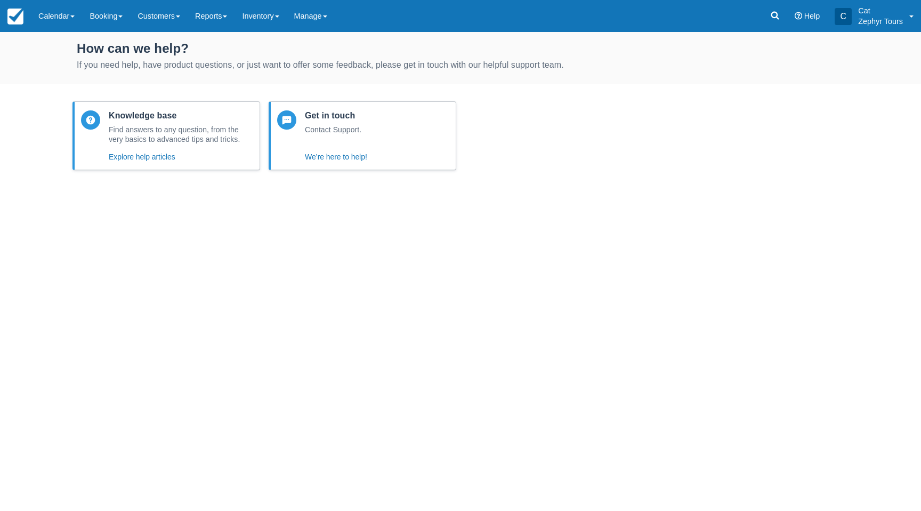
click at [347, 148] on div "Get in touch Contact Support. We’re here to help!" at bounding box center [335, 135] width 79 height 59
click at [344, 155] on button "We’re here to help!" at bounding box center [336, 156] width 62 height 13
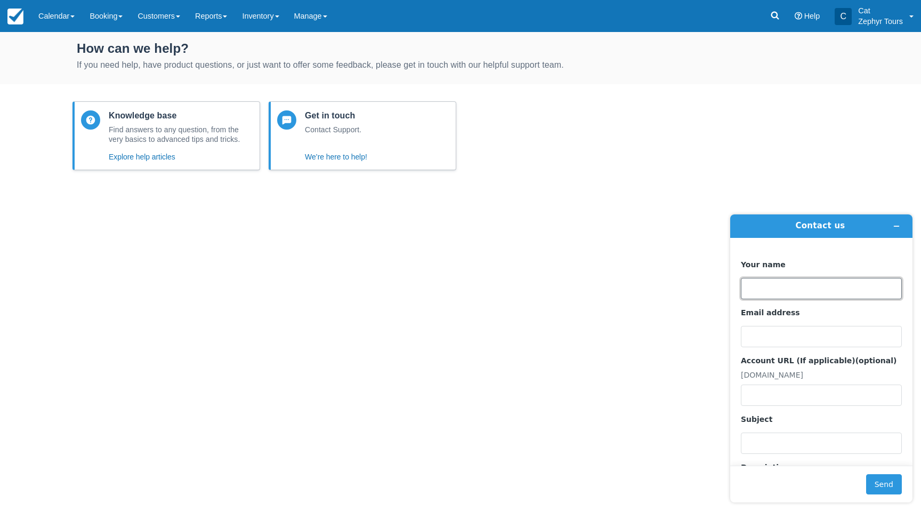
click at [763, 283] on input "Your name" at bounding box center [821, 288] width 161 height 21
type input "Catherine"
type input "i"
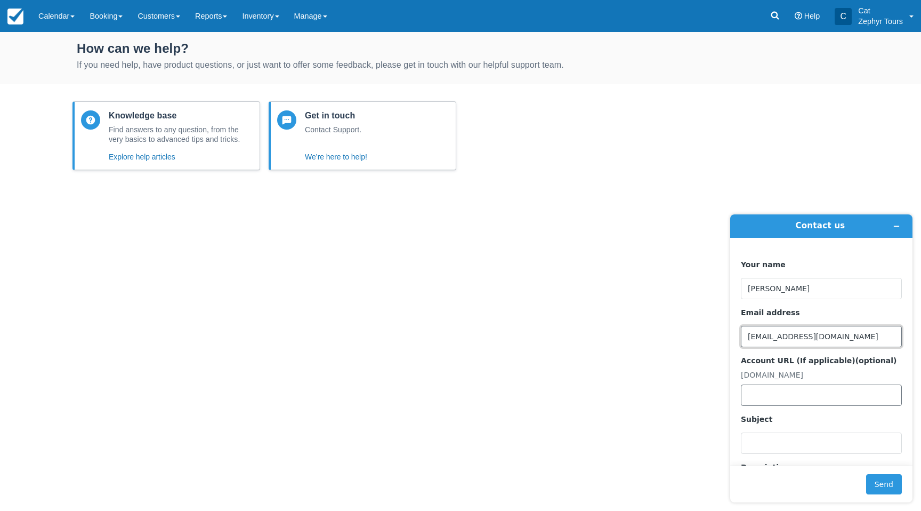
type input "info@zephyrkitetours.com"
click at [756, 391] on input "Account URL (If applicable) (optional)" at bounding box center [821, 394] width 161 height 21
click at [793, 395] on input "Account URL (If applicable) (optional)" at bounding box center [821, 394] width 161 height 21
paste input "https://zephyr.checkfront.com/support/"
drag, startPoint x: 886, startPoint y: 396, endPoint x: 858, endPoint y: 397, distance: 27.7
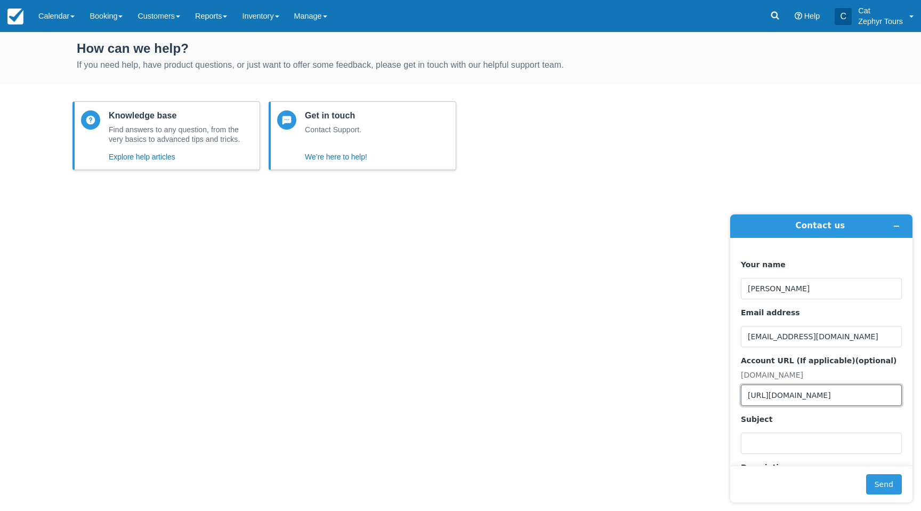
click at [858, 397] on input "https://zephyr.checkfront.com/support/" at bounding box center [821, 394] width 161 height 21
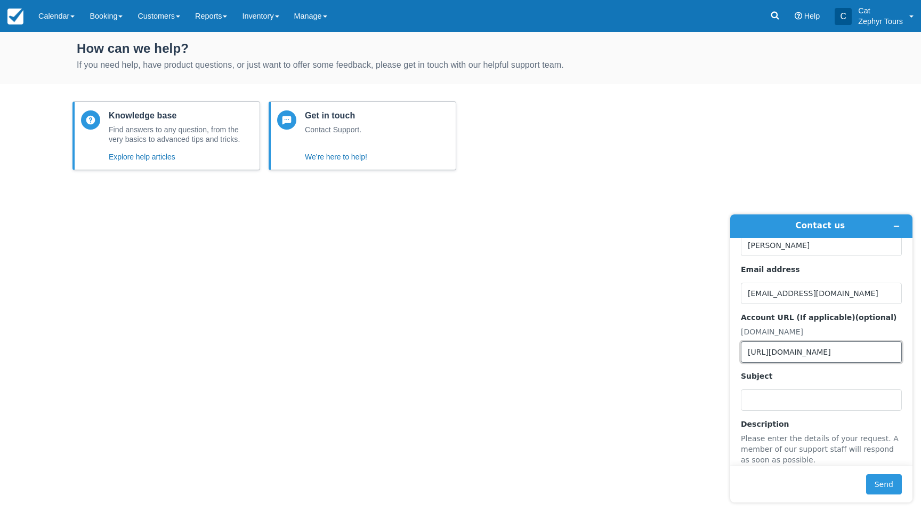
scroll to position [82, 0]
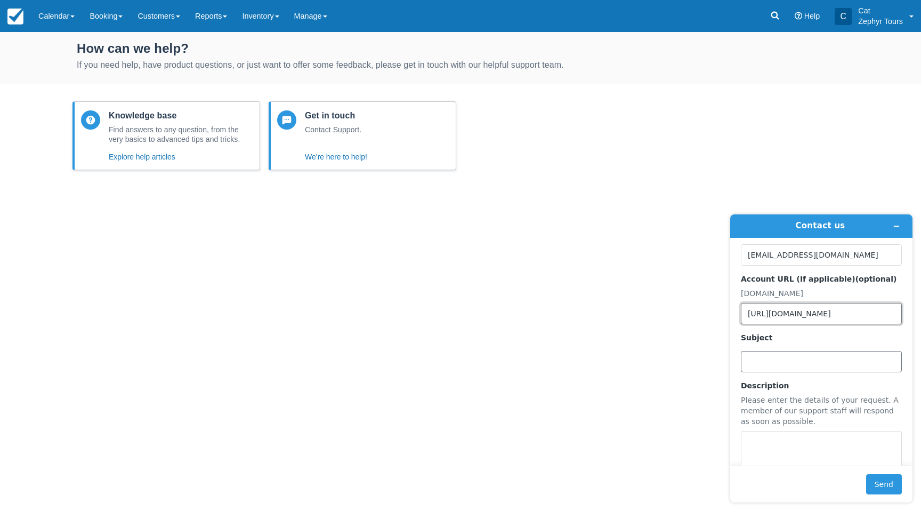
type input "https://zephyr.checkfront.com"
click at [768, 361] on input "Subject" at bounding box center [821, 361] width 161 height 21
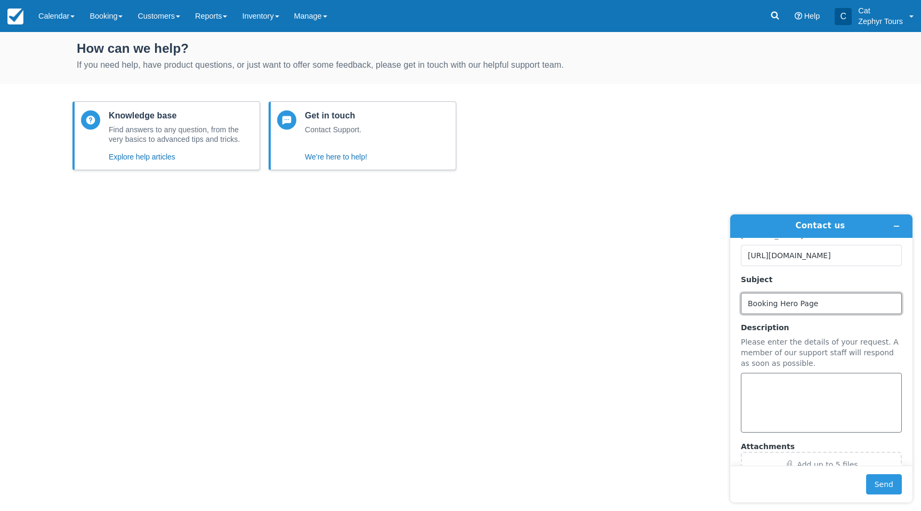
scroll to position [174, 0]
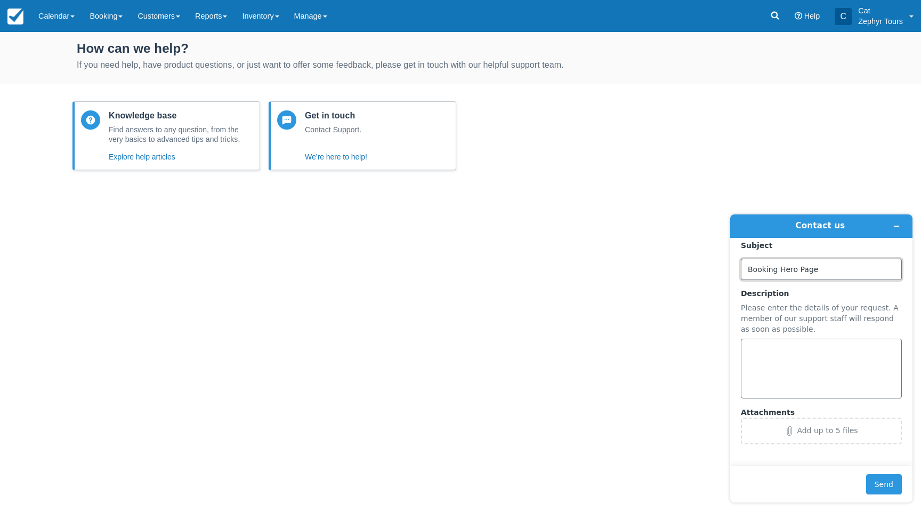
type input "Booking Hero Page"
click at [767, 361] on textarea "Description" at bounding box center [821, 369] width 161 height 60
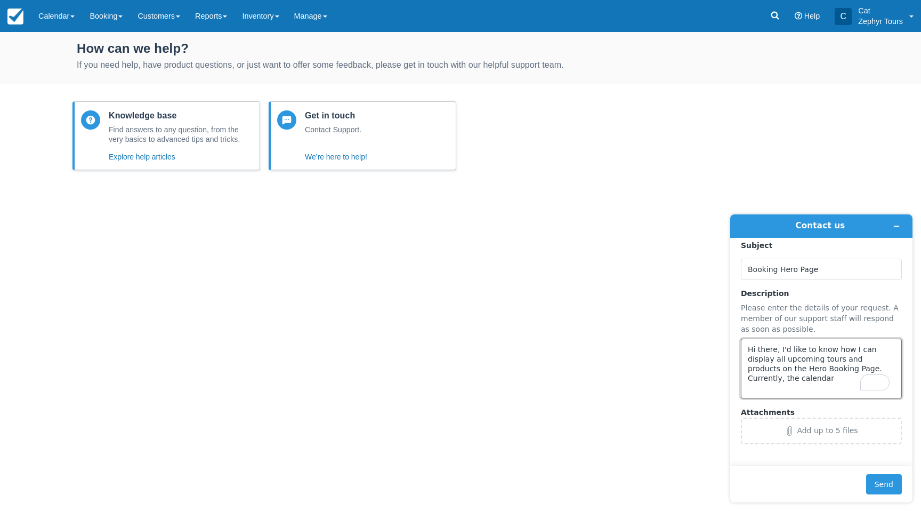
click at [796, 379] on textarea "Hi there, I'd like to know how I can display all upcoming tours and products on…" at bounding box center [821, 369] width 161 height 60
type textarea "Hi there, I'd like to know how I can display all upcoming tours and products on…"
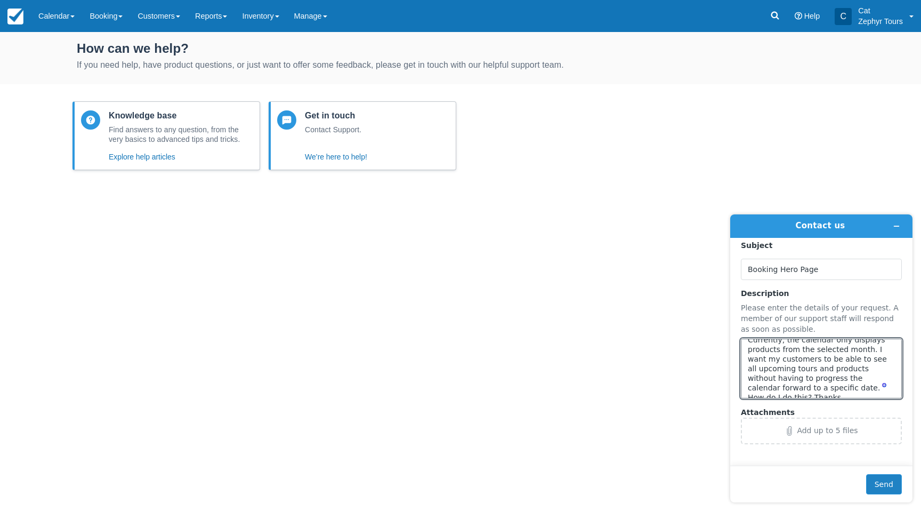
click at [877, 481] on button "Send" at bounding box center [884, 484] width 36 height 20
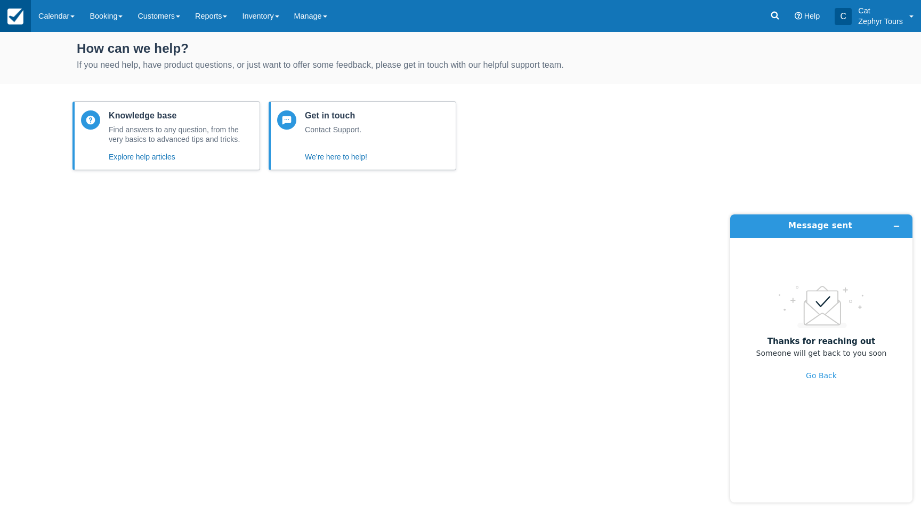
click at [25, 17] on link at bounding box center [15, 16] width 31 height 32
